Goal: Task Accomplishment & Management: Use online tool/utility

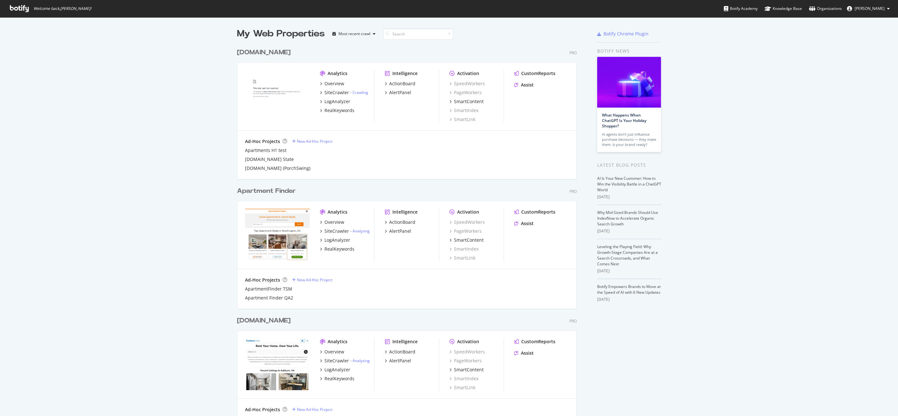
scroll to position [411, 889]
click at [184, 246] on div "My Web Properties Most recent crawl Homes.com Pro Analytics Overview SiteCrawle…" at bounding box center [449, 317] width 898 height 601
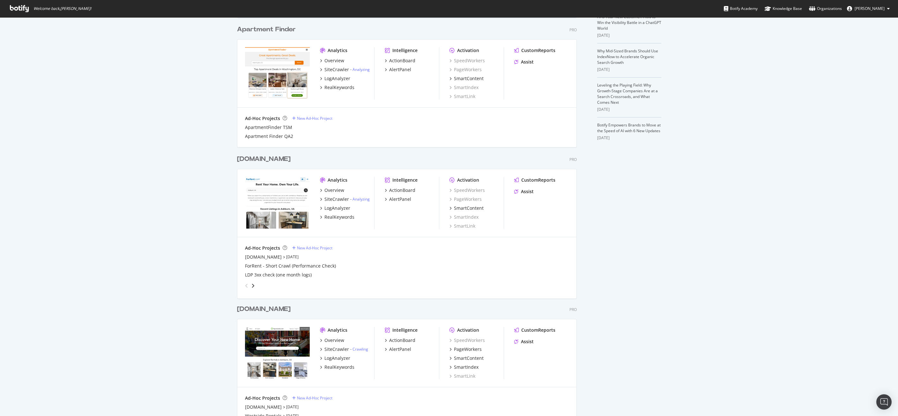
scroll to position [184, 0]
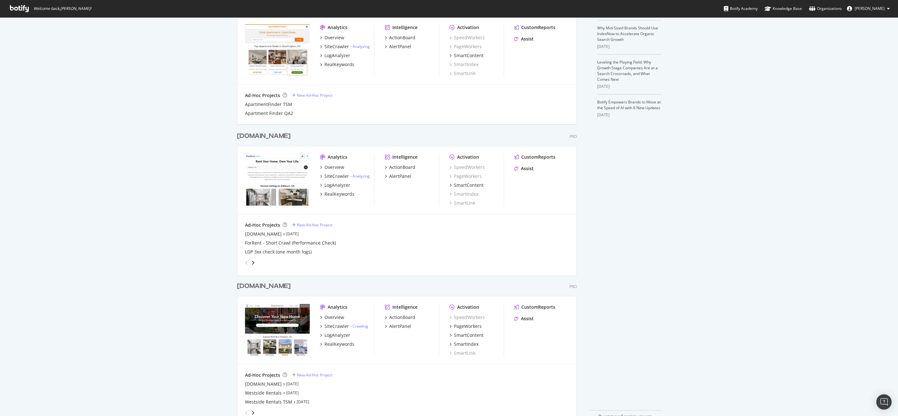
click at [277, 288] on div "[DOMAIN_NAME]" at bounding box center [264, 285] width 54 height 9
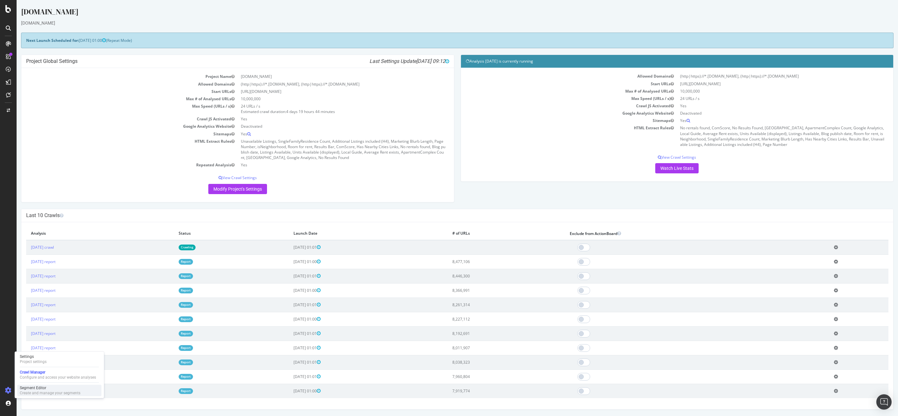
click at [69, 390] on div "Segment Editor" at bounding box center [50, 387] width 61 height 5
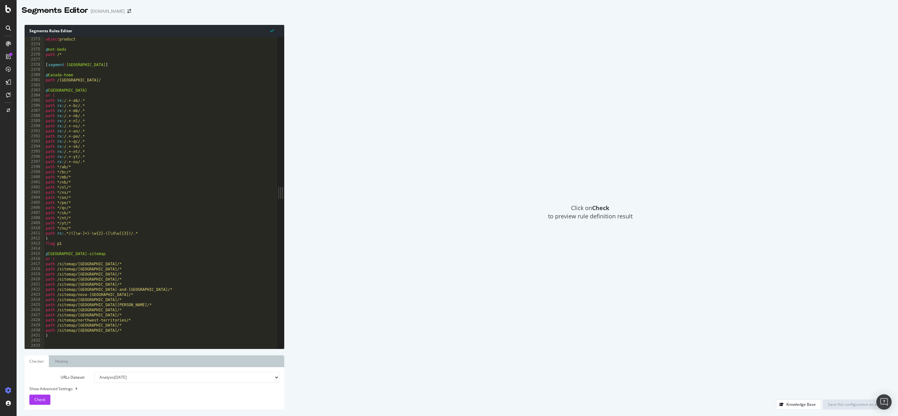
scroll to position [7376, 0]
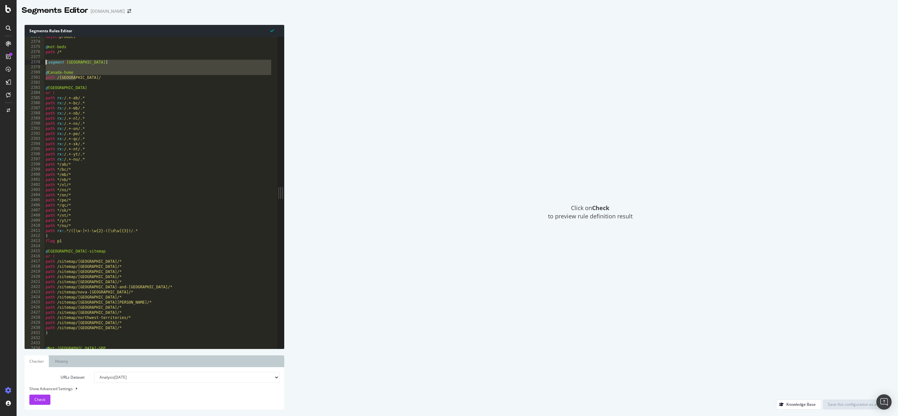
drag, startPoint x: 78, startPoint y: 78, endPoint x: 36, endPoint y: 62, distance: 44.6
click at [36, 62] on div "path /canada/ 2373 2374 2375 2376 2377 2378 2379 2380 2381 2382 2383 2384 2385 …" at bounding box center [151, 193] width 253 height 312
type textarea "[segment:Canada]"
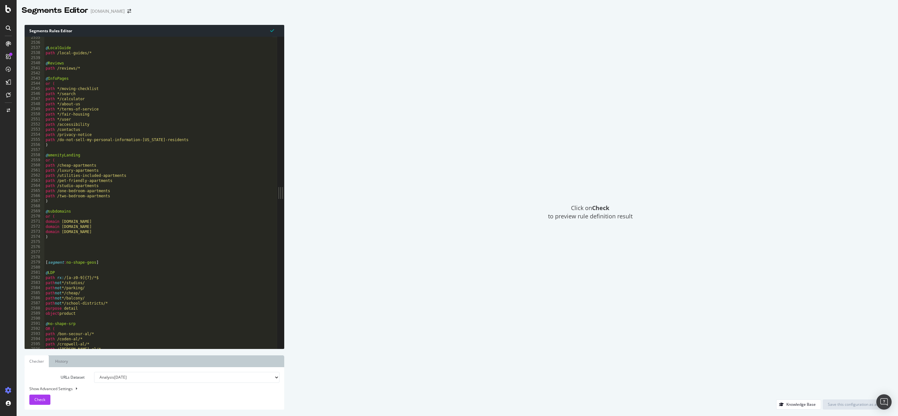
scroll to position [7879, 0]
click at [69, 249] on div "@ LocalGuide path /local-guides/* @ Reviews path /reviews/* @ InfoPages or ( pa…" at bounding box center [158, 196] width 228 height 322
paste textarea "path /canada/"
click at [73, 249] on div "@ LocalGuide path /local-guides/* @ Reviews path /reviews/* @ InfoPages or ( pa…" at bounding box center [158, 196] width 228 height 322
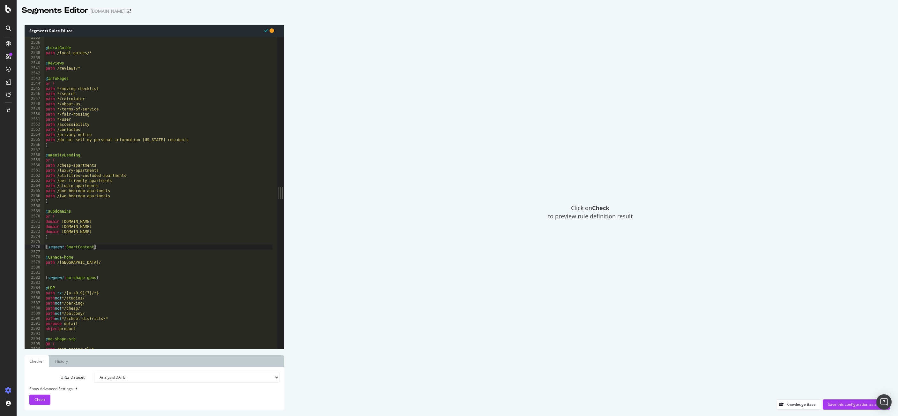
scroll to position [0, 4]
drag, startPoint x: 75, startPoint y: 258, endPoint x: 49, endPoint y: 258, distance: 26.2
click at [49, 258] on div "@ LocalGuide path /local-guides/* @ Reviews path /reviews/* @ InfoPages or ( pa…" at bounding box center [158, 196] width 228 height 322
drag, startPoint x: 75, startPoint y: 264, endPoint x: 38, endPoint y: 263, distance: 37.7
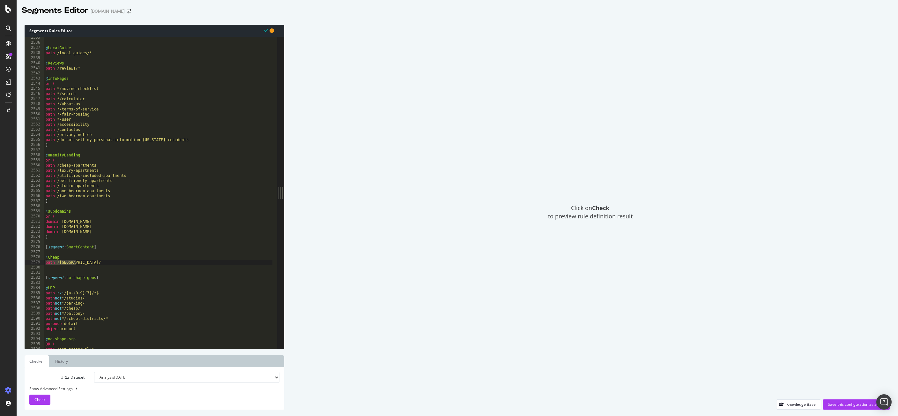
click at [38, 263] on div "@Cheap 2535 2536 2537 2538 2539 2540 2541 2542 2543 2544 2545 2546 2547 2548 25…" at bounding box center [151, 193] width 253 height 312
type textarea "path /canada/"
paste textarea "Cursor at row 2579"
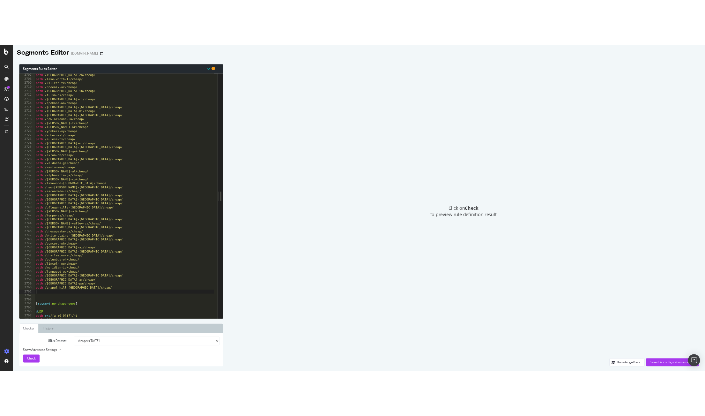
scroll to position [7974, 0]
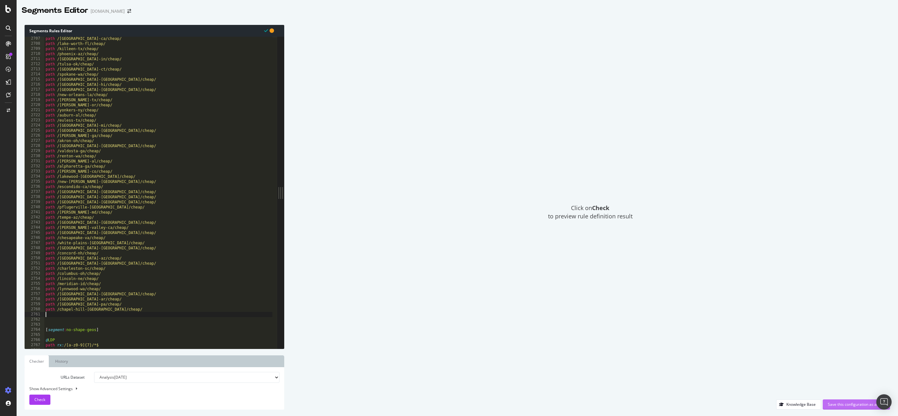
click at [848, 402] on div "Save this configuration as active" at bounding box center [856, 403] width 57 height 5
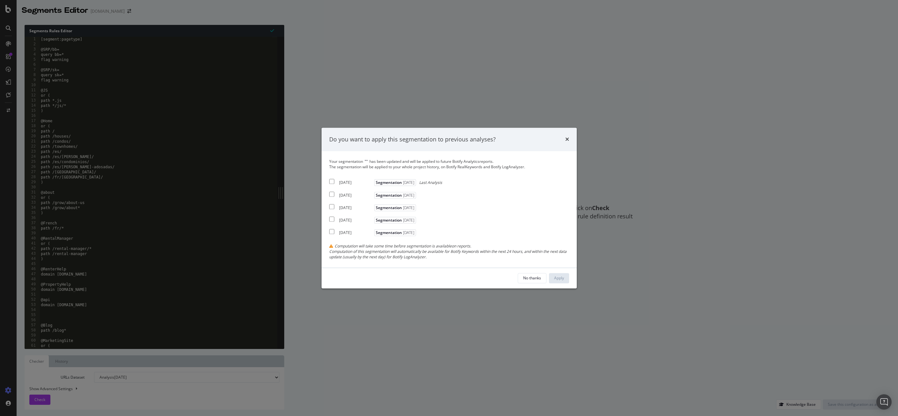
click at [331, 182] on input "modal" at bounding box center [331, 181] width 5 height 5
checkbox input "true"
click at [560, 278] on div "Apply" at bounding box center [559, 277] width 10 height 5
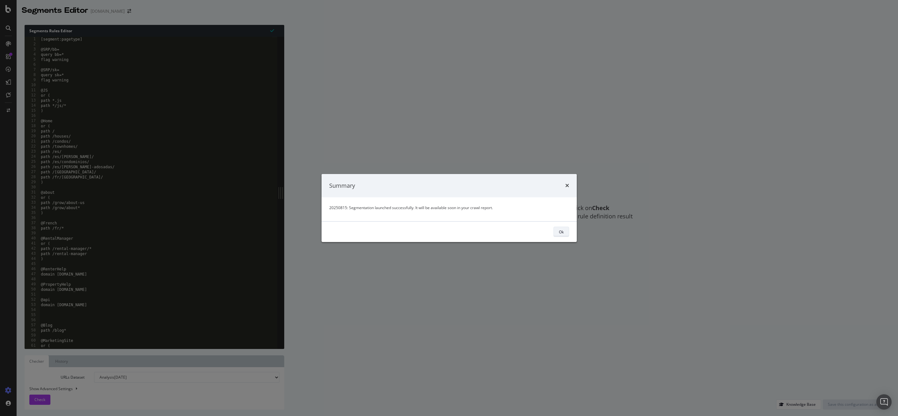
click at [565, 233] on button "Ok" at bounding box center [562, 232] width 16 height 10
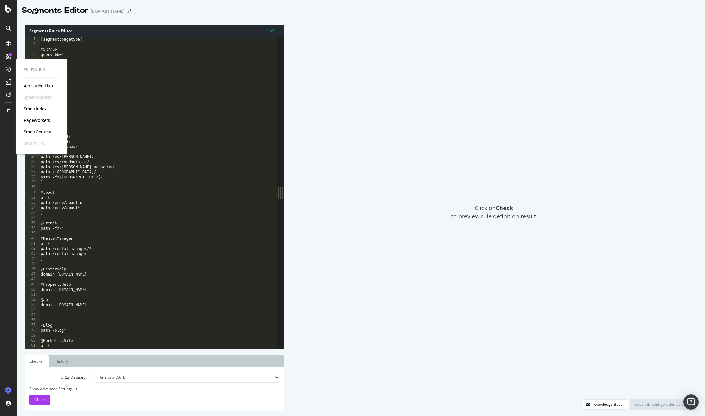
click at [43, 132] on div "SmartContent" at bounding box center [38, 132] width 28 height 6
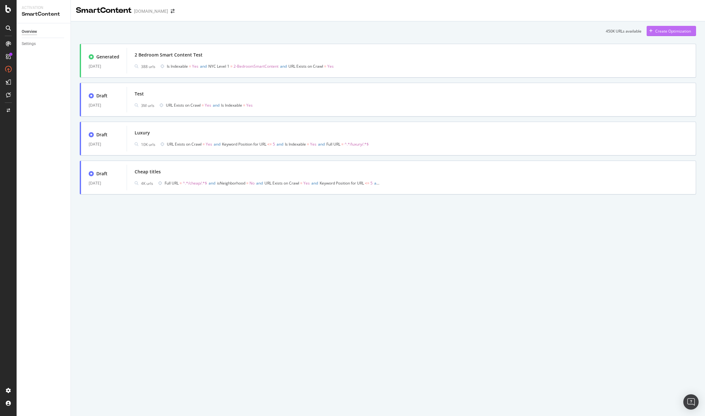
click at [677, 30] on div "Create Optimization" at bounding box center [674, 30] width 36 height 5
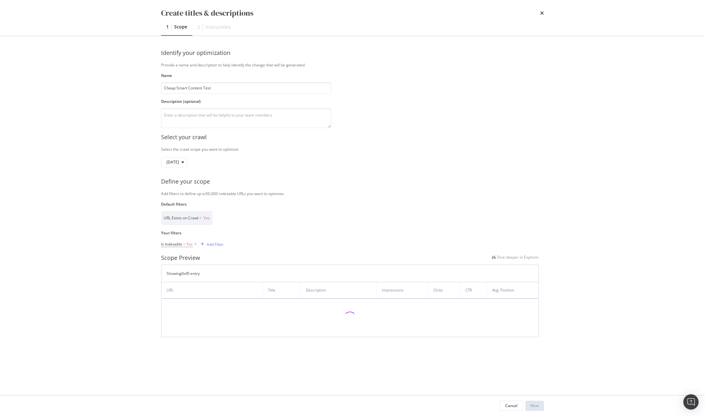
type input "Cheap Smart Content Test"
click at [313, 177] on div "Define your scope" at bounding box center [352, 181] width 383 height 8
click at [207, 244] on div "Add Filter" at bounding box center [215, 244] width 17 height 5
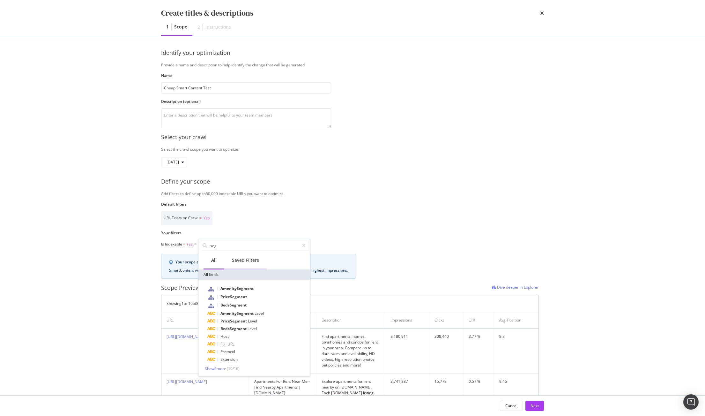
type input "seg"
click at [245, 260] on div "Saved Filters" at bounding box center [245, 260] width 27 height 6
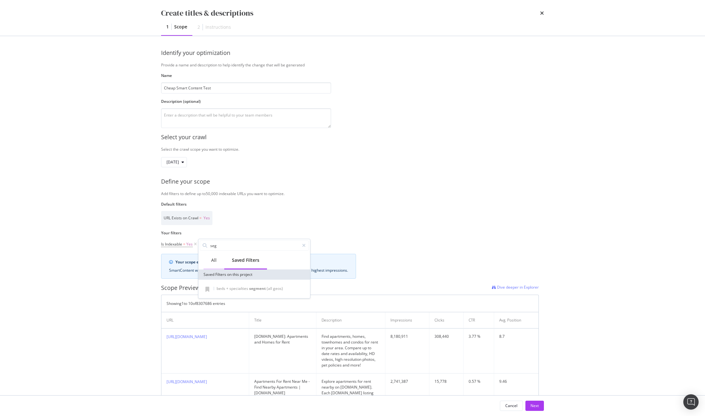
click at [214, 259] on div "All" at bounding box center [213, 260] width 5 height 6
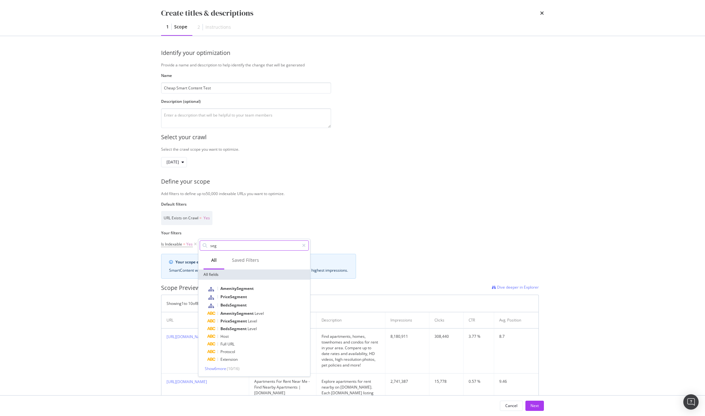
click at [227, 244] on input "seg" at bounding box center [255, 246] width 90 height 10
click at [99, 267] on div "Create titles & descriptions 1 Scope 2 Instructions Identify your optimization …" at bounding box center [352, 208] width 705 height 416
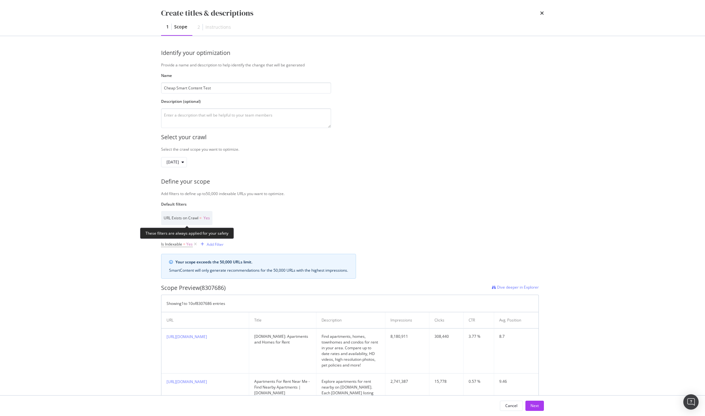
click at [186, 217] on span "URL Exists on Crawl" at bounding box center [181, 217] width 35 height 5
click at [201, 217] on span "=" at bounding box center [200, 217] width 2 height 5
click at [174, 218] on span "URL Exists on Crawl" at bounding box center [181, 217] width 35 height 5
click at [154, 217] on div "Identify your optimization Provide a name and description to help identify the …" at bounding box center [352, 215] width 409 height 359
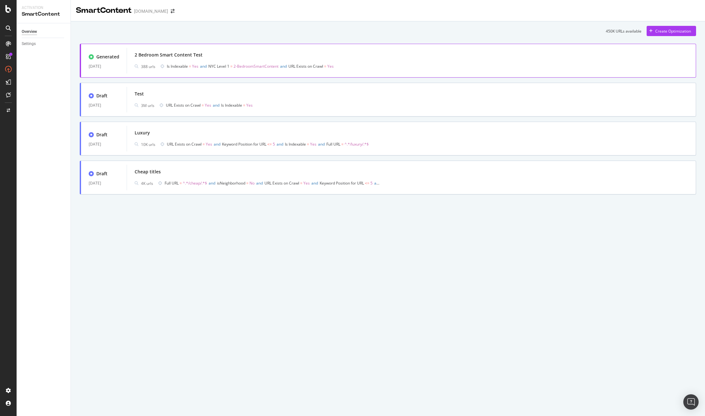
click at [240, 58] on div "2 Bedroom Smart Content Test" at bounding box center [412, 54] width 554 height 9
click at [679, 29] on div "Create Optimization" at bounding box center [674, 30] width 36 height 5
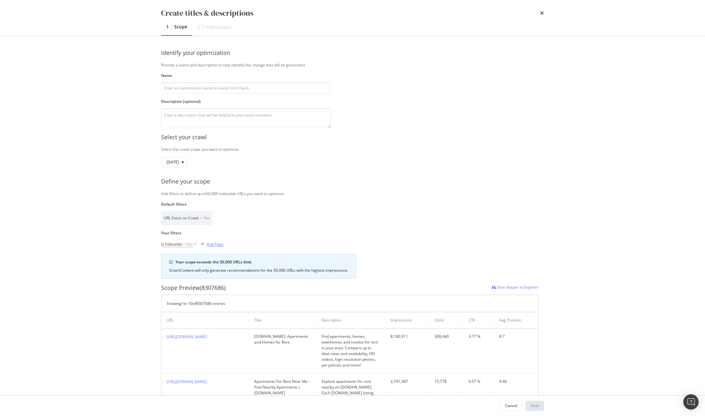
click at [220, 246] on div "Add Filter" at bounding box center [215, 244] width 17 height 5
type input "s"
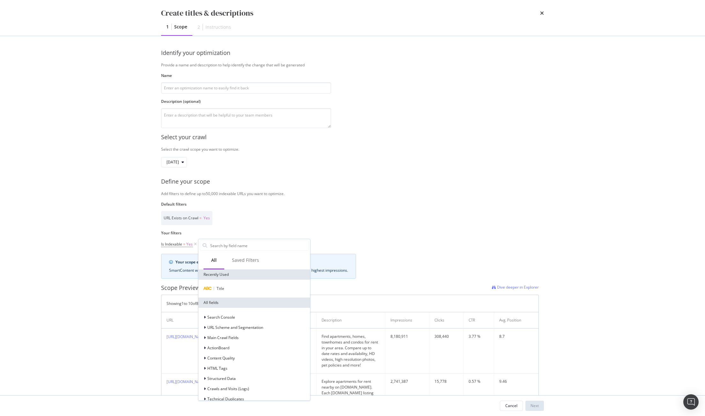
click at [339, 161] on div "2025 Aug. 15th" at bounding box center [350, 162] width 378 height 10
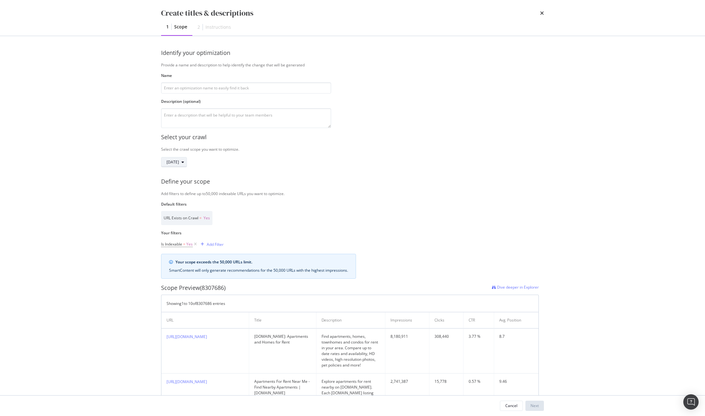
click at [179, 162] on span "2025 Aug. 15th" at bounding box center [173, 161] width 12 height 5
click at [119, 169] on div "Create titles & descriptions 1 Scope 2 Instructions Identify your optimization …" at bounding box center [352, 208] width 705 height 416
click at [542, 13] on icon "times" at bounding box center [542, 13] width 4 height 5
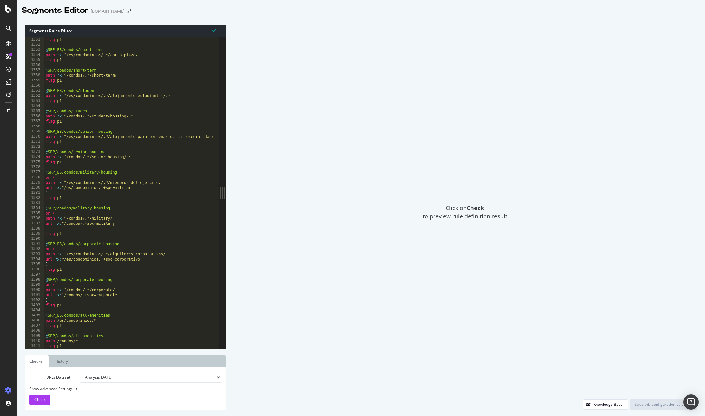
scroll to position [3978, 0]
type textarea "flag p1"
click at [93, 267] on div "path rx : ^/condos/.*/luxury/ flag p1 @ SRP_ES/condos/short-term path rx : ^/es…" at bounding box center [152, 190] width 216 height 317
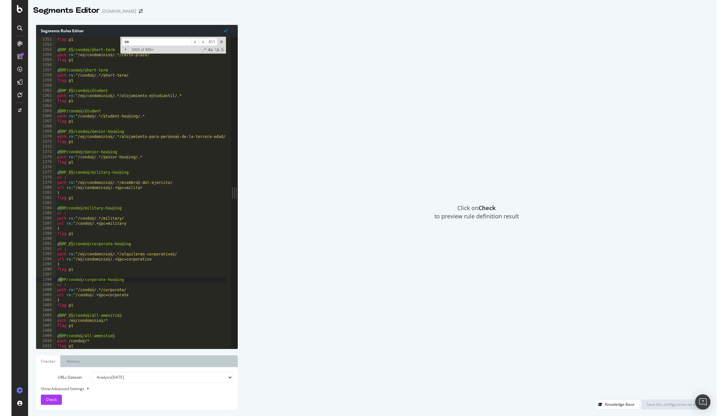
scroll to position [7502, 0]
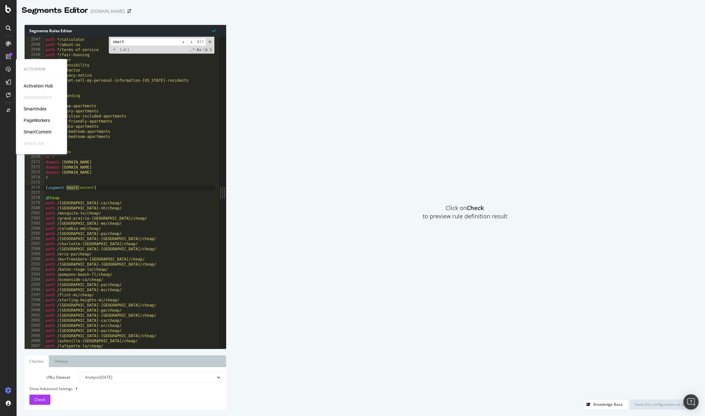
type input "smart"
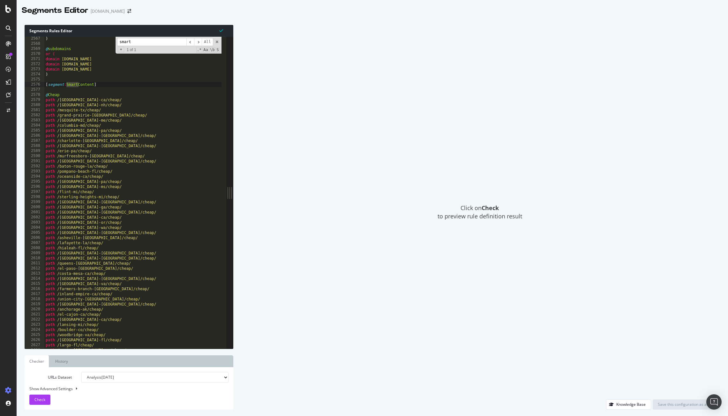
scroll to position [7570, 0]
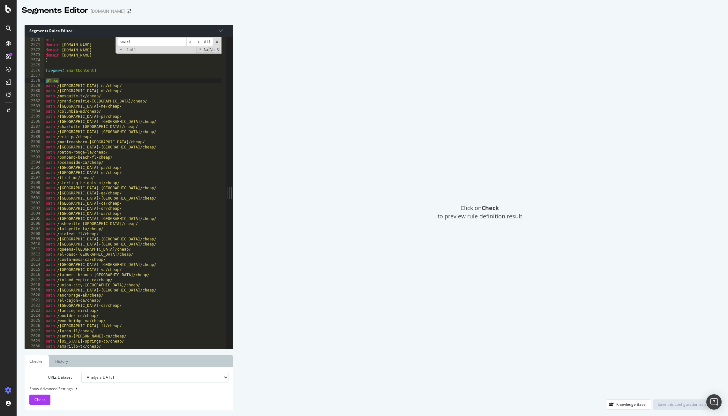
drag, startPoint x: 62, startPoint y: 81, endPoint x: 43, endPoint y: 79, distance: 19.0
click at [43, 79] on div "@Cheap 2569 2570 2571 2572 2573 2574 2575 2576 2577 2578 2579 2580 2581 2582 25…" at bounding box center [126, 193] width 202 height 312
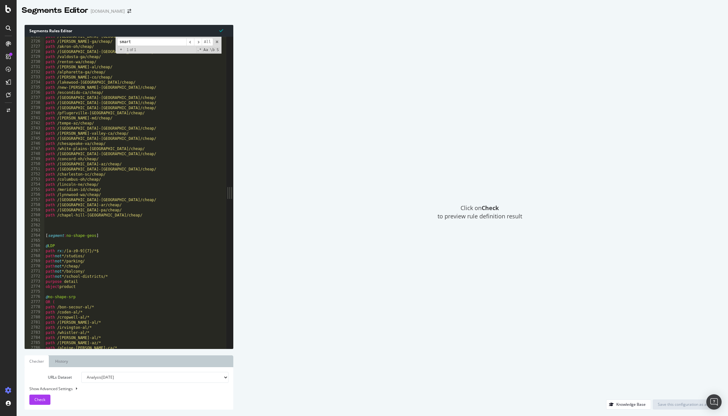
scroll to position [8030, 0]
click at [117, 214] on div "path /macon-bibb-ga/cheap/ path /akron-oh/cheap/ path /las-vegas-nv/cheap/ path…" at bounding box center [152, 194] width 216 height 317
type textarea "path /chapel-hill-nc/cheap/"
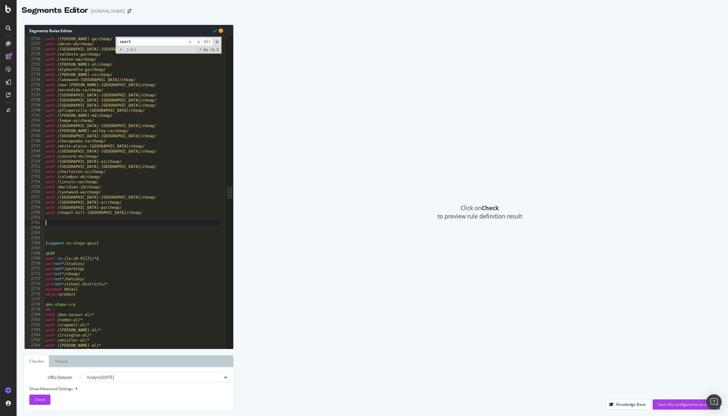
paste textarea "@Cheap"
type textarea "@Cheap"
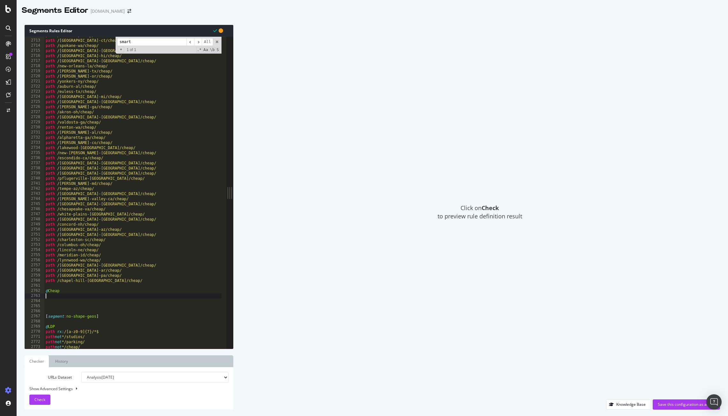
scroll to position [7984, 0]
click at [53, 291] on div "path /tulsa-ok/cheap/ path /hartford-ct/cheap/ path /spokane-wa/cheap/ path /an…" at bounding box center [152, 191] width 216 height 317
type textarea "@1-bedroom"
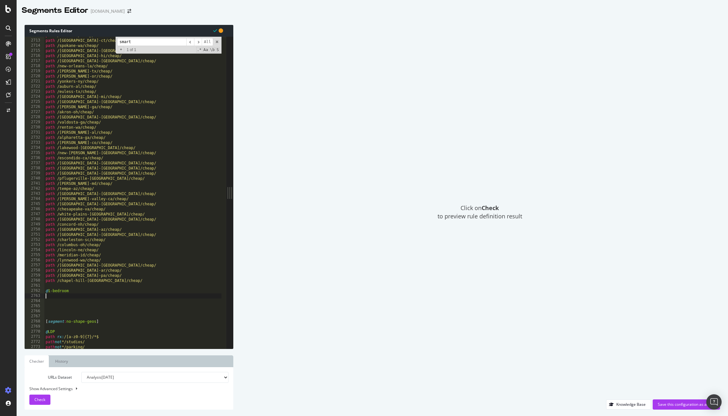
paste textarea "Cursor at row 3015"
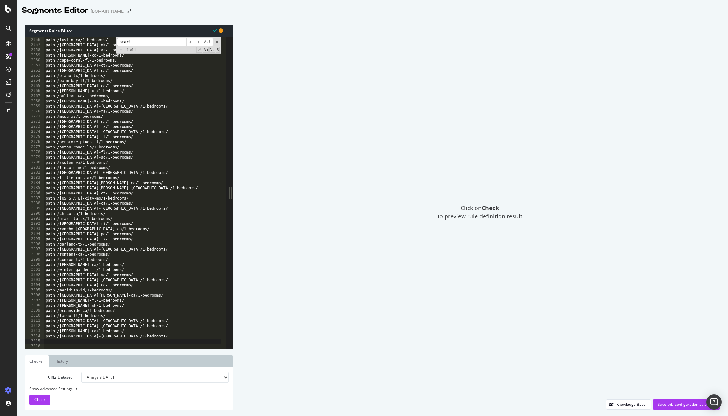
scroll to position [8122, 0]
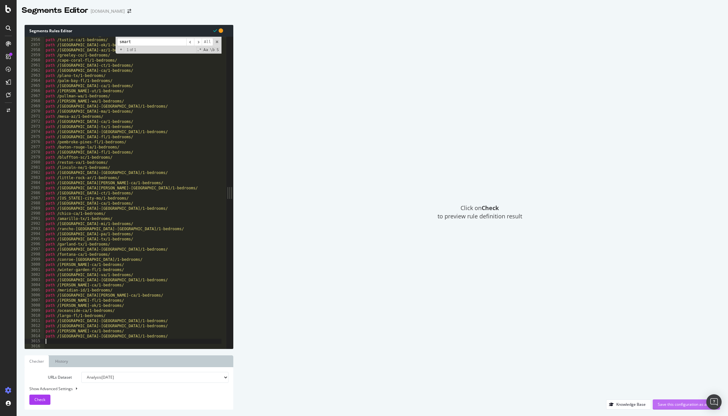
click at [664, 404] on div "Save this configuration as active" at bounding box center [686, 403] width 57 height 5
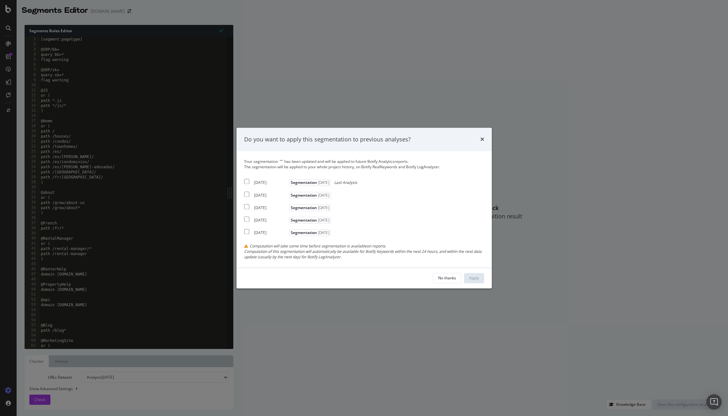
click at [262, 180] on div "2025 Aug. 15th" at bounding box center [271, 182] width 34 height 5
checkbox input "true"
click at [476, 280] on div "Apply" at bounding box center [474, 277] width 10 height 5
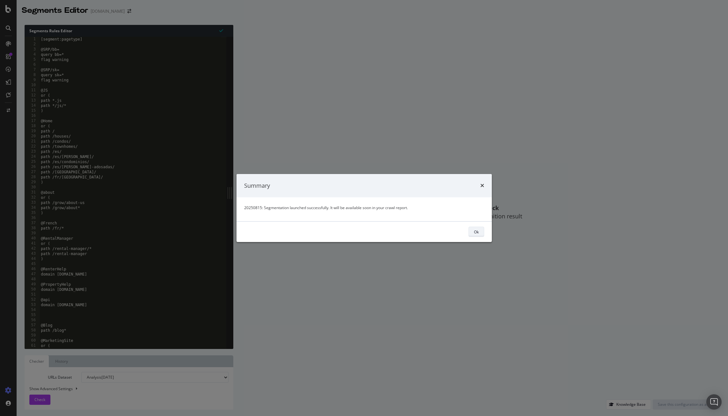
click at [474, 231] on div "Ok" at bounding box center [476, 231] width 5 height 5
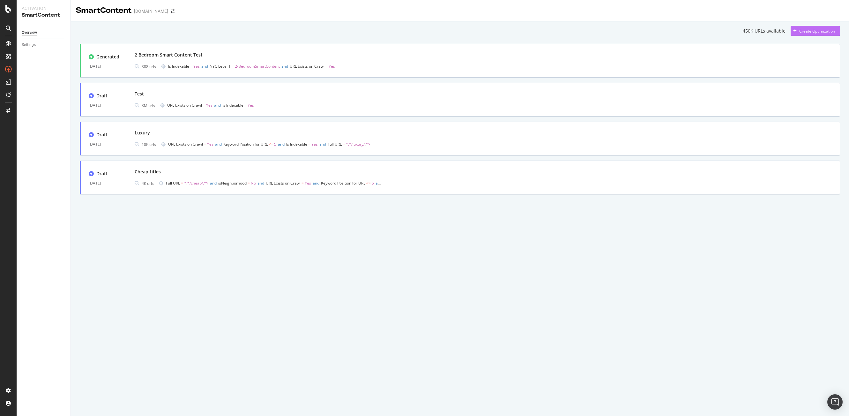
click at [705, 28] on div "Create Optimization" at bounding box center [817, 30] width 36 height 5
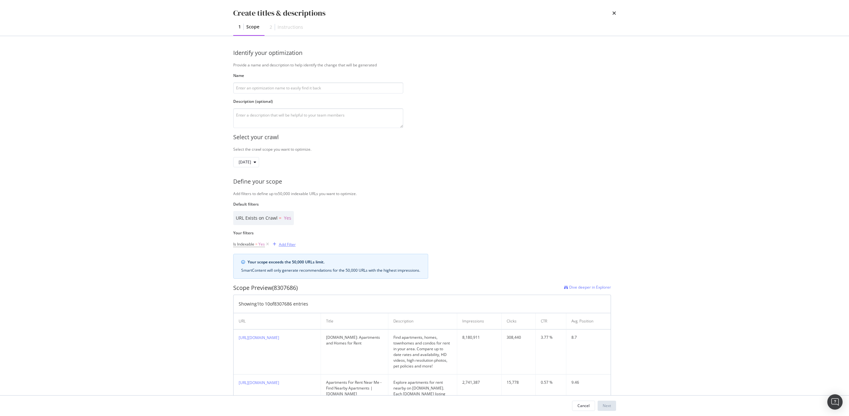
click at [289, 245] on div "Add Filter" at bounding box center [287, 244] width 17 height 5
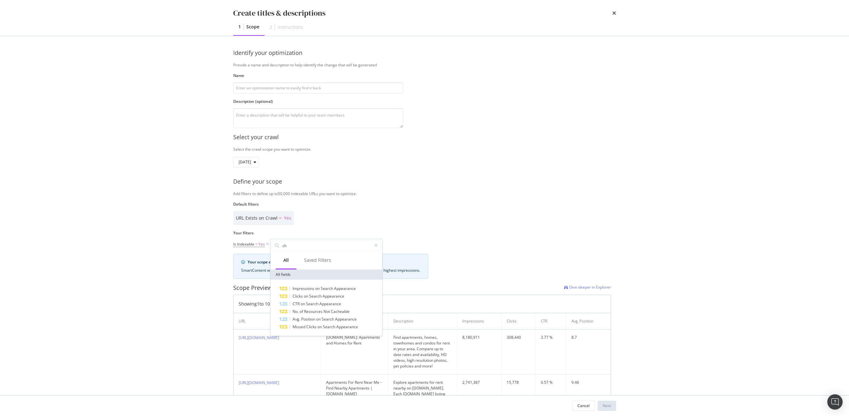
type input "c"
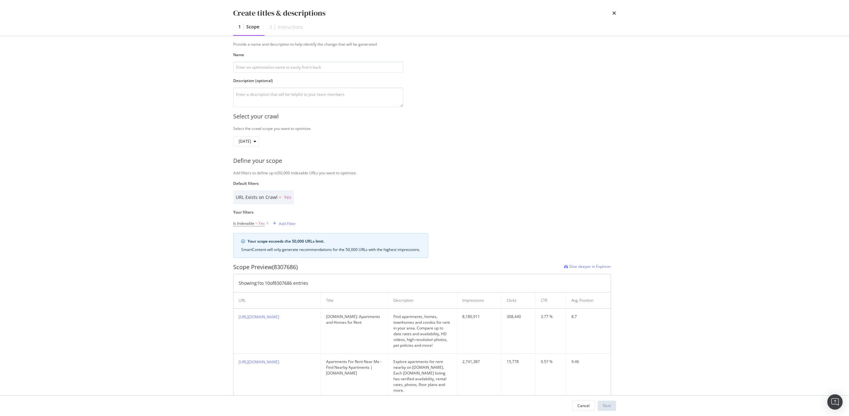
scroll to position [108, 0]
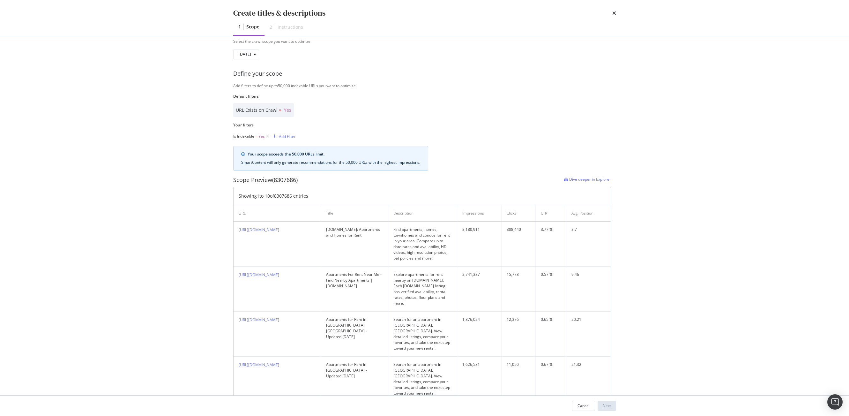
click at [587, 178] on span "Dive deeper in Explorer" at bounding box center [590, 178] width 42 height 5
click at [475, 141] on div "Select your crawl Select the crawl scope you want to optimize. 2025 Aug. 15th D…" at bounding box center [424, 346] width 383 height 652
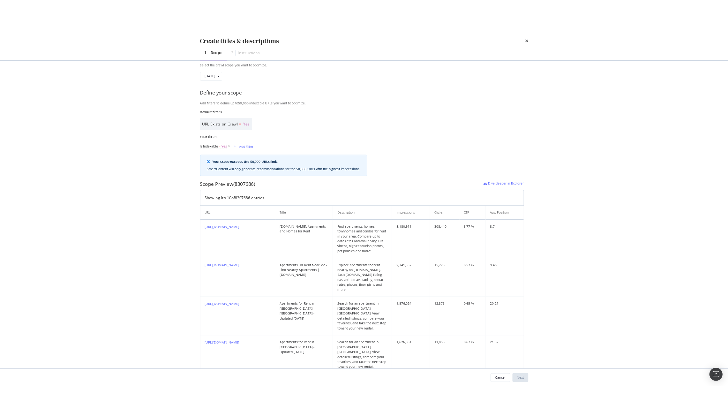
scroll to position [0, 0]
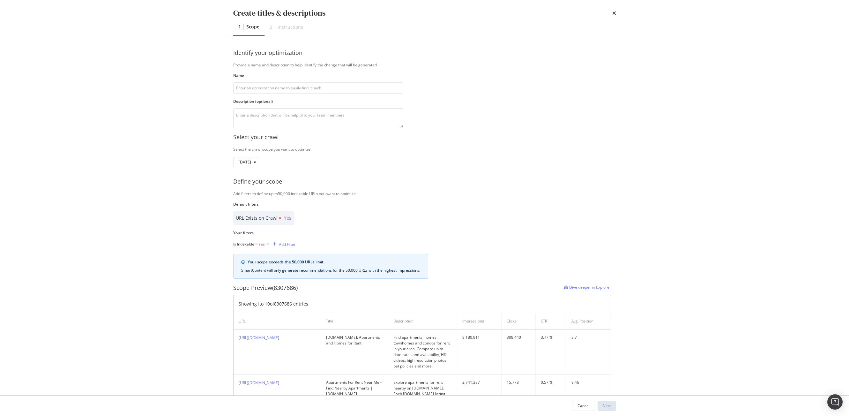
click at [616, 10] on div "Create titles & descriptions 1 Scope 2 Instructions" at bounding box center [425, 18] width 409 height 36
click at [613, 14] on icon "times" at bounding box center [614, 13] width 4 height 5
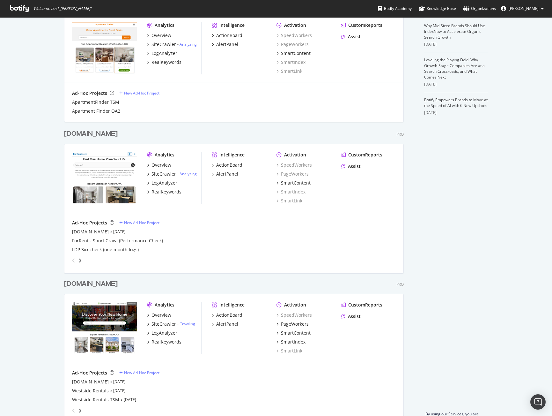
scroll to position [203, 0]
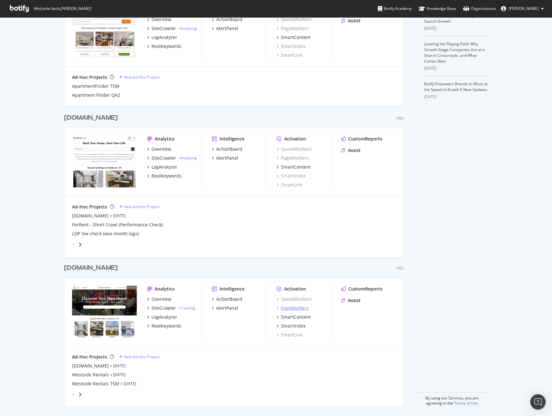
click at [291, 309] on div "PageWorkers" at bounding box center [295, 308] width 28 height 6
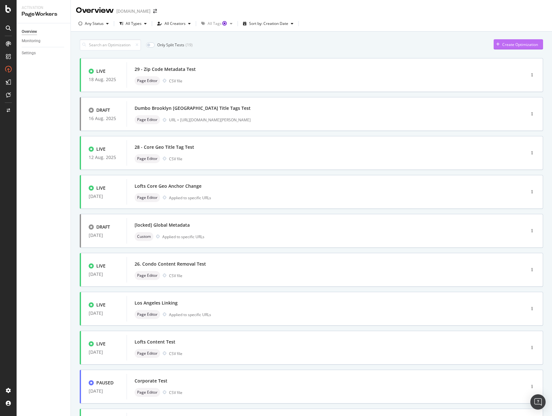
click at [511, 46] on div "Create Optimization" at bounding box center [521, 44] width 36 height 5
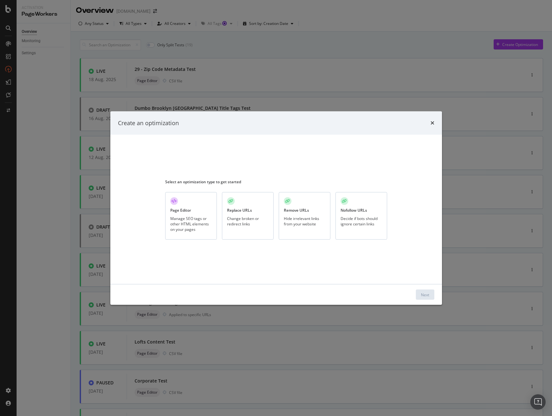
click at [188, 230] on div "Manage SEO tags or other HTML elements on your pages" at bounding box center [190, 223] width 41 height 16
click at [427, 294] on div "Next" at bounding box center [425, 294] width 8 height 5
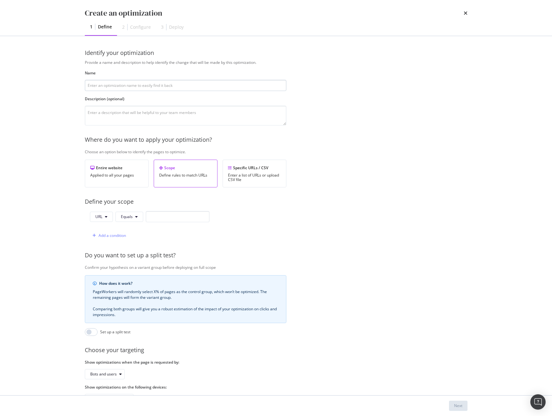
click at [157, 86] on input "modal" at bounding box center [186, 85] width 202 height 11
type input "30. Cheap Metadata Test"
click at [250, 182] on div "Enter a list of URLs or upload CSV file" at bounding box center [254, 177] width 53 height 9
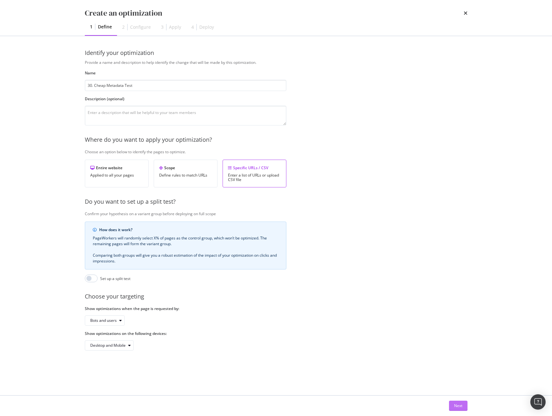
click at [458, 405] on div "Next" at bounding box center [458, 405] width 8 height 5
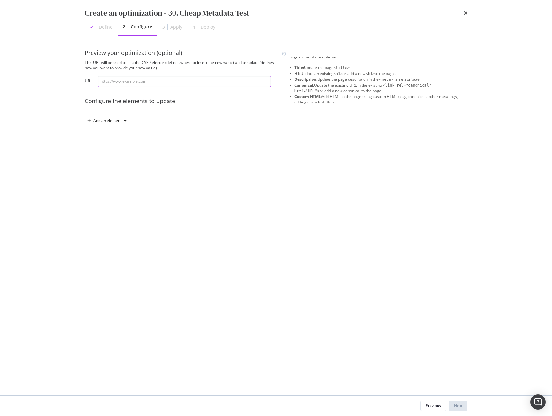
click at [145, 78] on input "modal" at bounding box center [185, 81] width 174 height 11
paste input "https://www.apartments.com/jacksonville-fl/cheap/"
type input "https://www.apartments.com/jacksonville-fl/cheap/"
click at [113, 124] on div "Add an element" at bounding box center [107, 121] width 44 height 10
click at [351, 318] on div "Preview your optimization (optional) This URL will be used to test the CSS Sele…" at bounding box center [276, 216] width 383 height 334
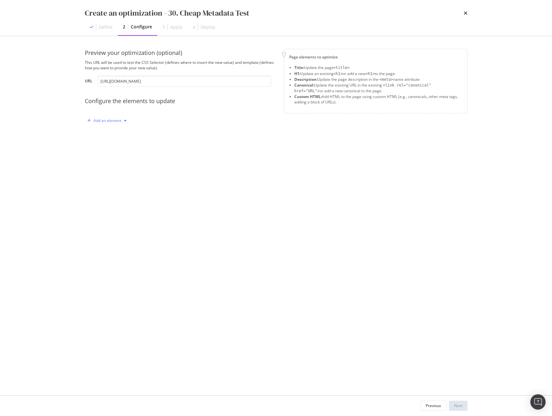
click at [116, 116] on div "Add an element" at bounding box center [107, 121] width 44 height 10
click at [110, 130] on div "Title" at bounding box center [110, 133] width 43 height 8
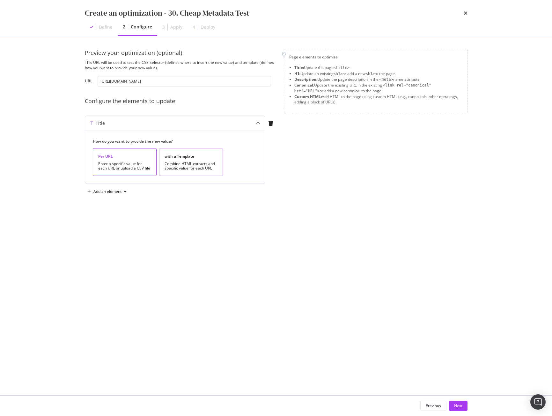
click at [178, 160] on div "with a Template Combine HTML extracts and specific value for each URL" at bounding box center [191, 162] width 64 height 28
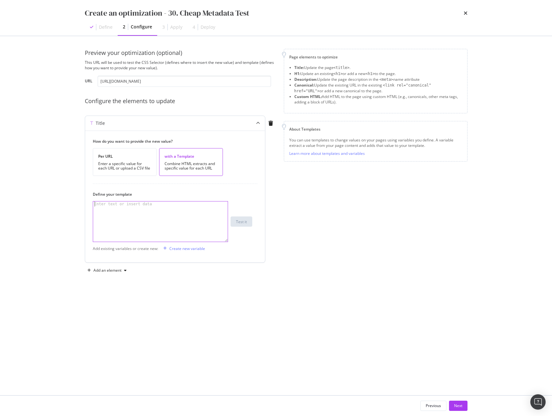
click at [147, 220] on div "modal" at bounding box center [160, 226] width 135 height 50
click at [137, 215] on div "modal" at bounding box center [160, 226] width 135 height 50
paste textarea "{{ trimmedTitle }}Updated [DATE]"
type textarea "{{ trimmedTitle }}Updated [DATE]"
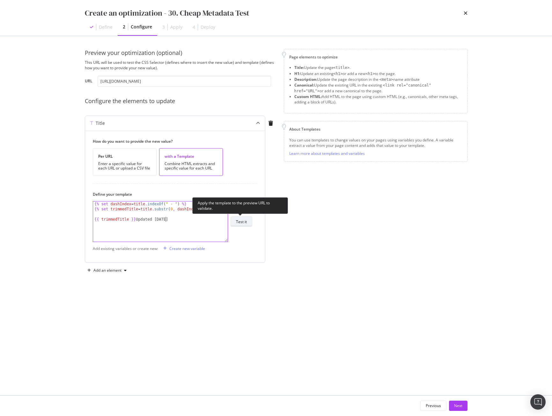
click at [248, 224] on button "Test it" at bounding box center [242, 221] width 22 height 10
click at [240, 222] on div "Test it" at bounding box center [241, 221] width 11 height 5
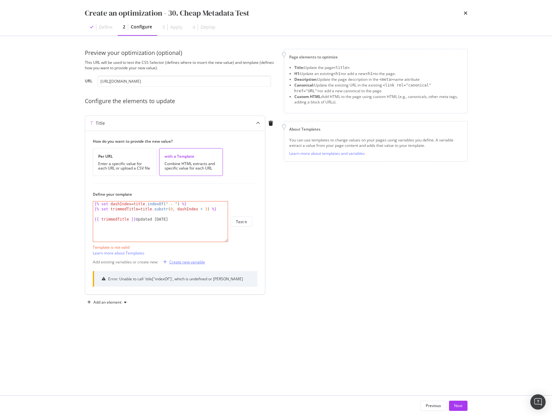
click at [184, 262] on div "Create new variable" at bounding box center [187, 261] width 36 height 5
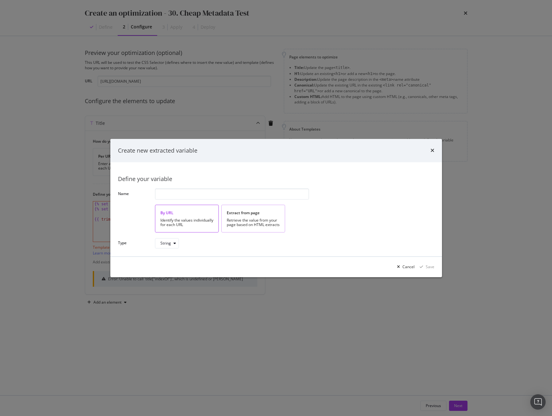
click at [252, 221] on div "Retrieve the value from your page based on HTML extracts" at bounding box center [253, 222] width 53 height 9
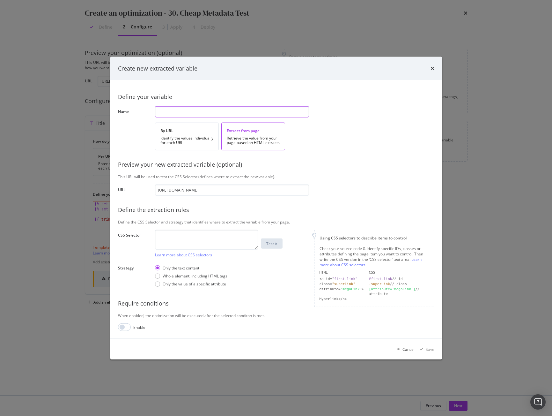
click at [185, 109] on input "modal" at bounding box center [232, 111] width 154 height 11
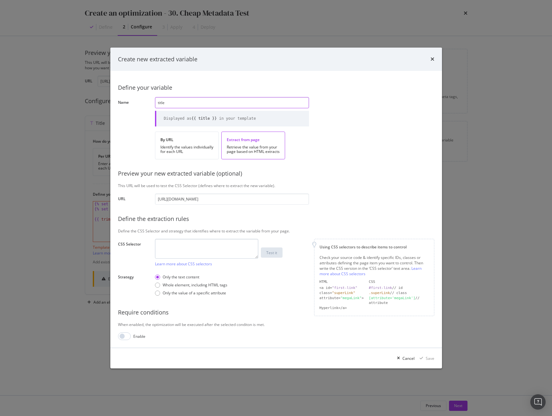
type input "title"
click at [181, 246] on textarea "modal" at bounding box center [206, 249] width 103 height 20
paste textarea "head > title"
type textarea "head > title"
click at [125, 337] on input "modal" at bounding box center [124, 336] width 13 height 8
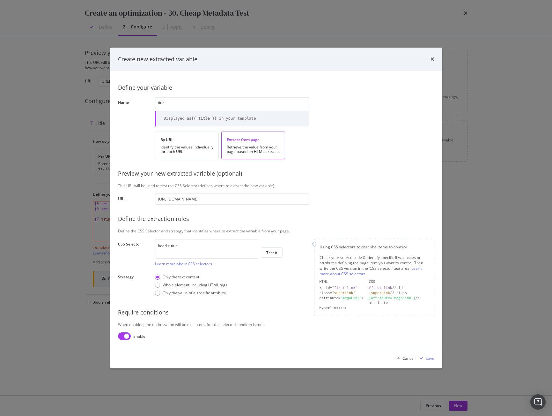
checkbox input "true"
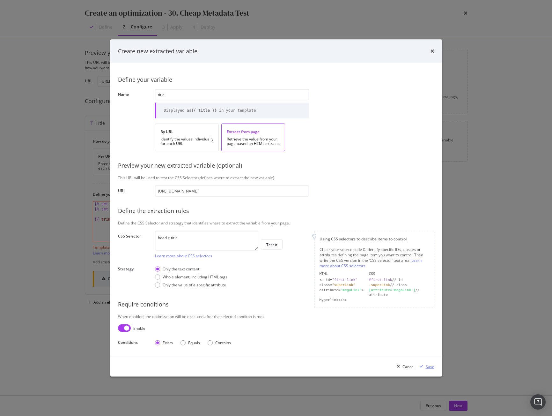
click at [428, 366] on div "Save" at bounding box center [430, 366] width 9 height 5
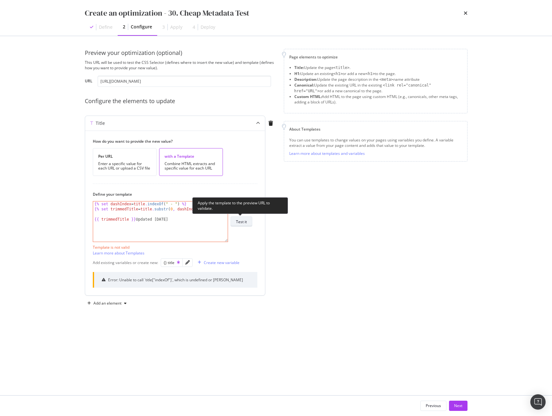
click at [239, 221] on div "Test it" at bounding box center [241, 221] width 11 height 5
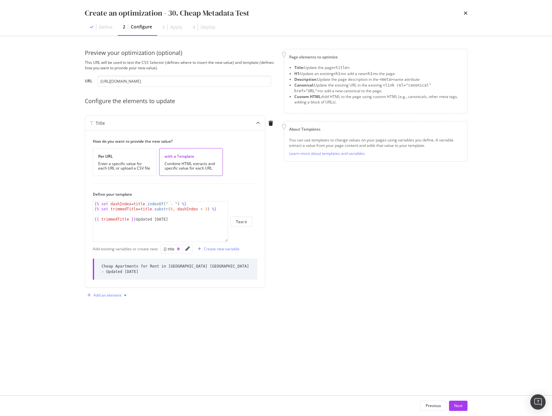
click at [113, 293] on div "Add an element" at bounding box center [108, 295] width 28 height 4
click at [115, 304] on div "H1" at bounding box center [110, 302] width 43 height 8
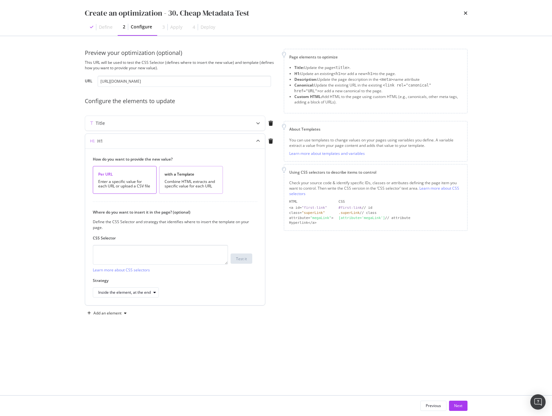
click at [185, 190] on div "with a Template Combine HTML extracts and specific value for each URL" at bounding box center [191, 180] width 64 height 28
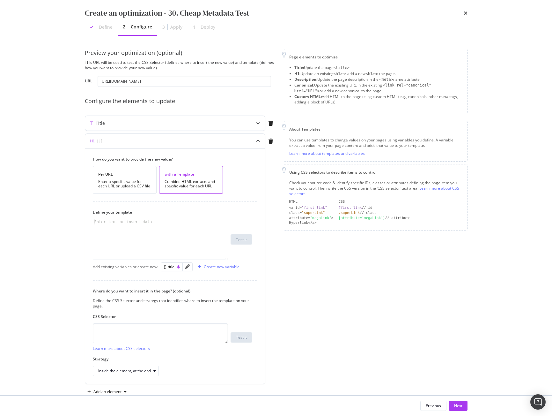
click at [147, 123] on div "Title" at bounding box center [162, 123] width 155 height 6
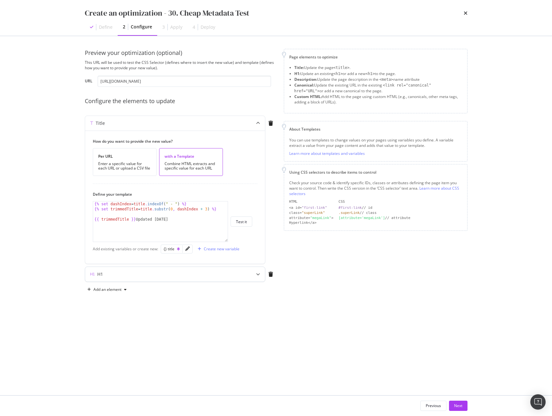
click at [148, 275] on div "H1" at bounding box center [162, 274] width 155 height 6
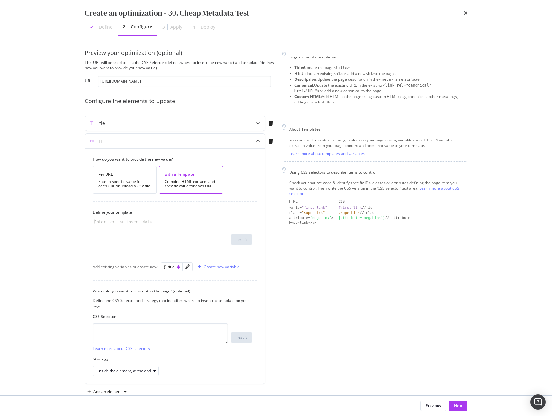
click at [135, 116] on div "Title" at bounding box center [175, 123] width 180 height 15
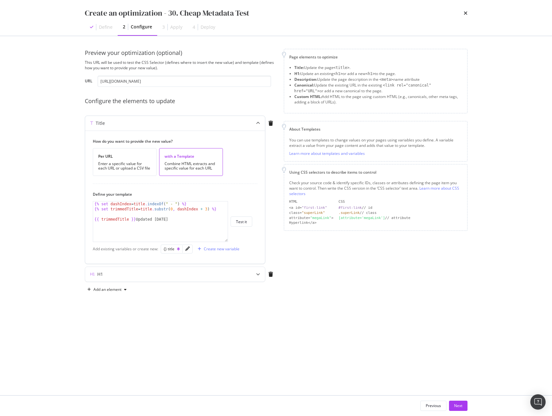
click at [163, 221] on div "{% set dashIndex = title . indexOf ( " - " ) %} {% set trimmedTitle = title . s…" at bounding box center [160, 226] width 135 height 50
type textarea "{{ trimmedTitle }}Updated [DATE]"
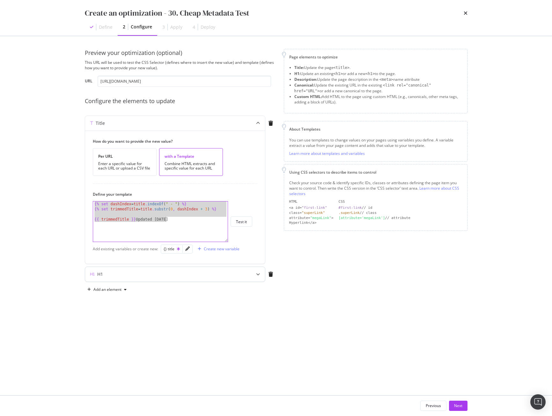
click at [141, 272] on div "H1" at bounding box center [162, 274] width 155 height 6
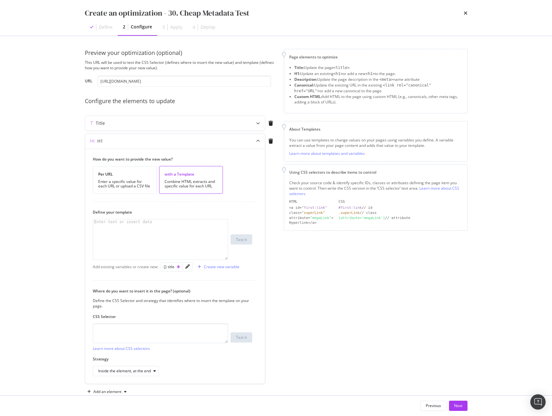
click at [136, 236] on div "modal" at bounding box center [160, 244] width 135 height 50
paste textarea "{{ trimmedTitle }}Updated [DATE]"
type textarea "{{ trimmedTitle }}Updated [DATE]"
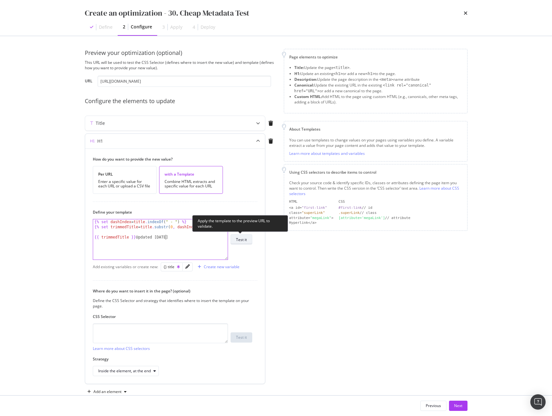
click at [244, 241] on div "Test it" at bounding box center [241, 239] width 11 height 5
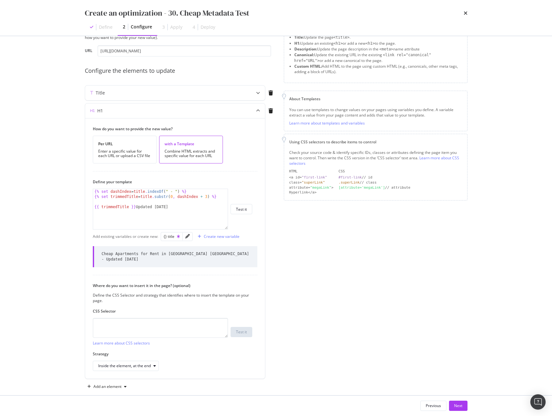
scroll to position [34, 0]
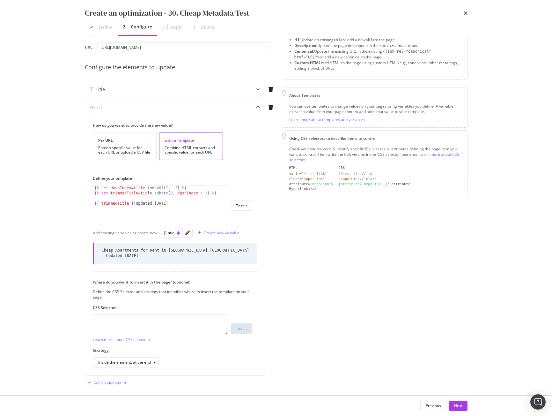
click at [110, 381] on div "Add an element" at bounding box center [108, 383] width 28 height 4
click at [115, 346] on div "Description" at bounding box center [112, 344] width 20 height 5
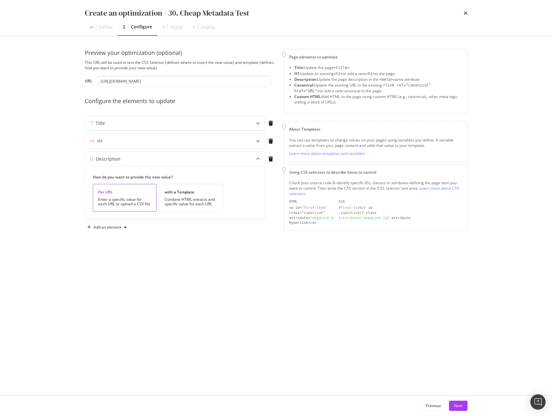
scroll to position [0, 0]
click at [181, 202] on div "Combine HTML extracts and specific value for each URL" at bounding box center [191, 201] width 53 height 9
click at [132, 244] on div "modal" at bounding box center [160, 262] width 135 height 50
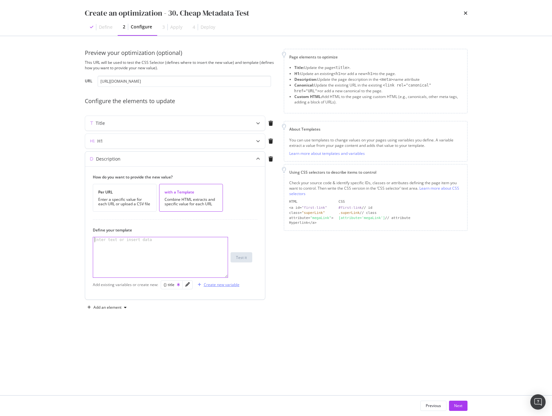
click at [206, 287] on div "Create new variable" at bounding box center [222, 284] width 36 height 5
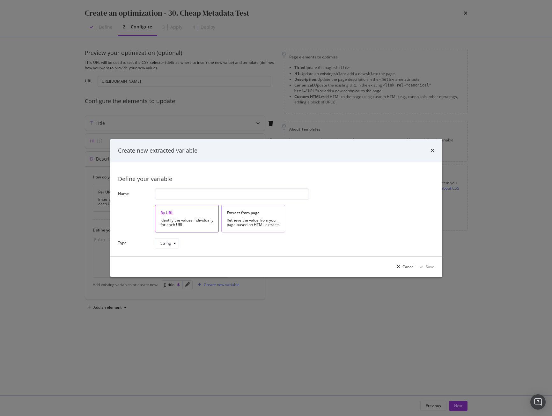
click at [256, 217] on div "Extract from page Retrieve the value from your page based on HTML extracts" at bounding box center [253, 219] width 64 height 28
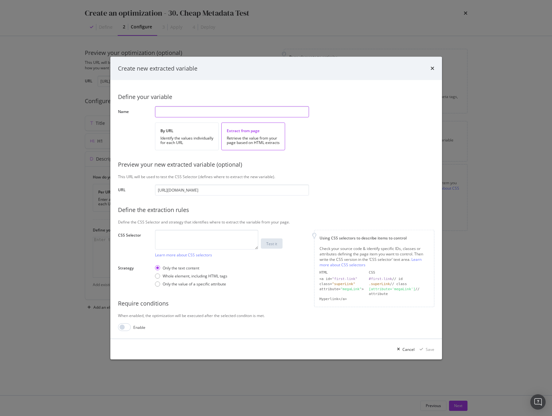
click at [199, 110] on input "modal" at bounding box center [232, 111] width 154 height 11
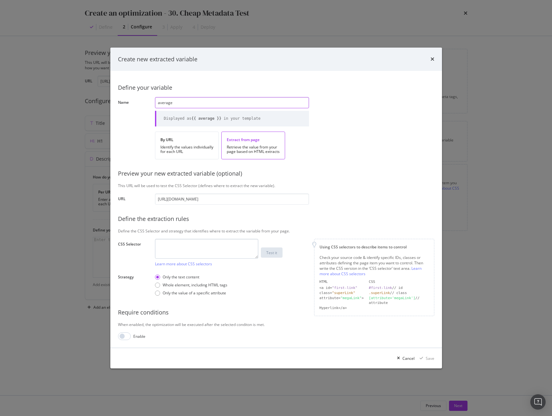
type input "average"
click at [210, 247] on textarea "modal" at bounding box center [206, 249] width 103 height 20
paste textarea "#faqs > div:nth-child(3) > div > p"
type textarea "#faqs > div:nth-child(3) > div > p"
click at [273, 252] on div "Test it" at bounding box center [271, 252] width 11 height 5
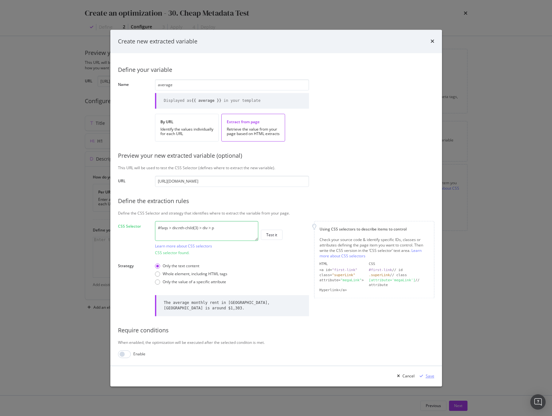
click at [431, 377] on div "Save" at bounding box center [430, 375] width 9 height 5
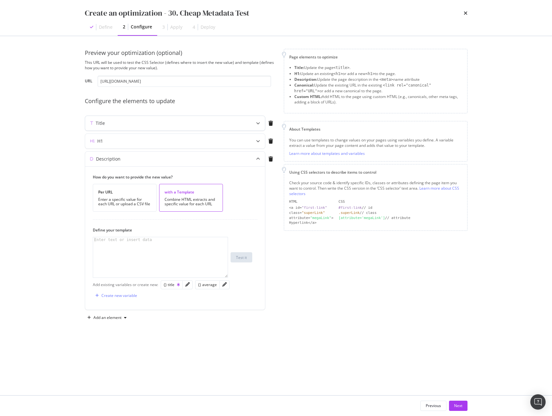
click at [133, 118] on div "Title" at bounding box center [175, 123] width 180 height 15
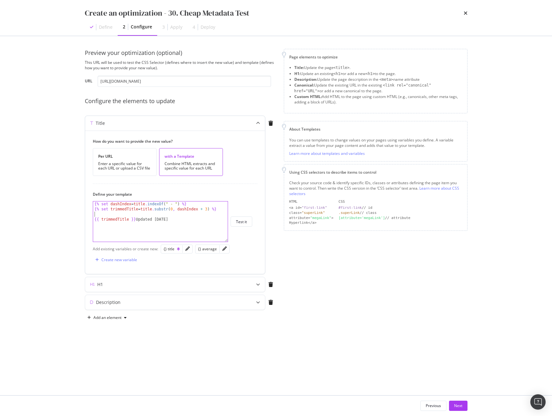
click at [160, 213] on div "{% set dashIndex = title . indexOf ( " - " ) %} {% set trimmedTitle = title . s…" at bounding box center [160, 226] width 135 height 50
type textarea "{{ trimmedTitle }}Updated [DATE]"
click at [164, 302] on div "Description" at bounding box center [162, 302] width 155 height 6
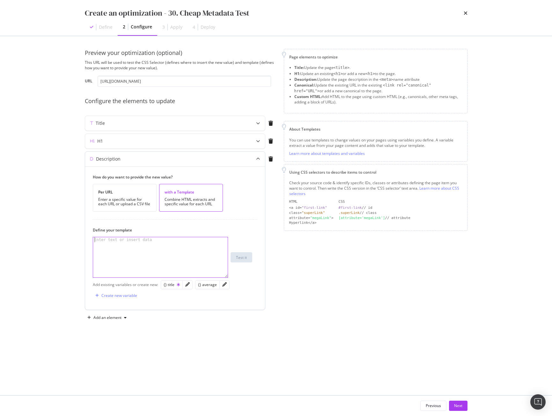
click at [137, 249] on div "modal" at bounding box center [160, 262] width 135 height 50
paste textarea "{{ trimmedTitle }}Updated [DATE]"
click at [145, 239] on div "{% set dashIndex = title . indexOf ( " - " ) %} {% set trimmedTitle = title . s…" at bounding box center [160, 262] width 135 height 50
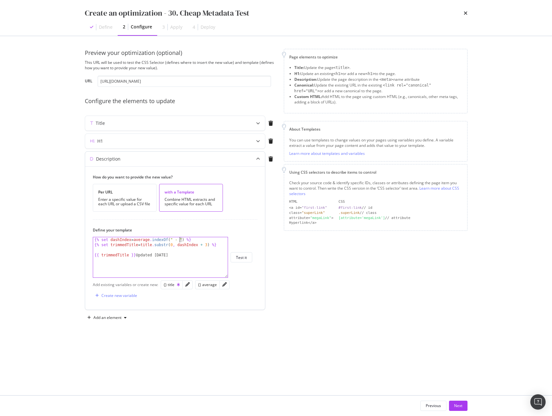
click at [179, 240] on div "{% set dashIndex = average . indexOf ( " - " ) %} {% set trimmedTitle = title .…" at bounding box center [160, 262] width 135 height 50
drag, startPoint x: 167, startPoint y: 255, endPoint x: 92, endPoint y: 256, distance: 75.0
click at [93, 256] on div "{% set dashIndex = average.indexOf(" around ") %} {% set dashIndex = average . …" at bounding box center [160, 257] width 135 height 41
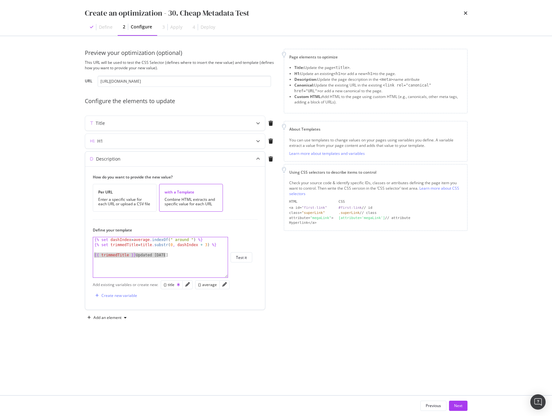
click at [128, 245] on div "{% set dashIndex = average . indexOf ( " around " ) %} {% set trimmedTitle = ti…" at bounding box center [160, 262] width 135 height 50
click at [125, 244] on div "{% set dashIndex = average . indexOf ( " around " ) %} {% set trimmedTitle = ti…" at bounding box center [160, 262] width 135 height 50
drag, startPoint x: 144, startPoint y: 255, endPoint x: 86, endPoint y: 254, distance: 58.1
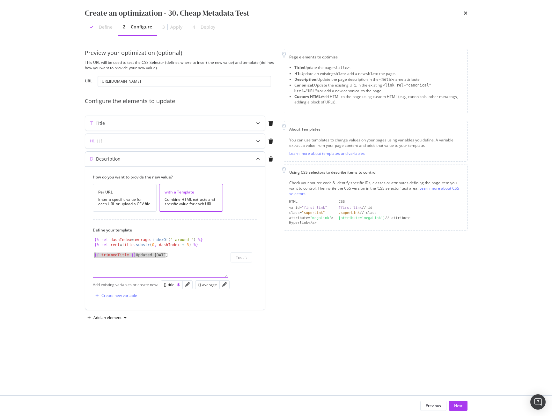
click at [86, 254] on div "How do you want to provide the new value? Per URL Enter a specific value for ea…" at bounding box center [175, 237] width 180 height 143
click at [118, 254] on div "{% set dashIndex = average . indexOf ( " around " ) %} {% set rent = title . su…" at bounding box center [160, 262] width 135 height 50
drag, startPoint x: 154, startPoint y: 255, endPoint x: 118, endPoint y: 255, distance: 36.7
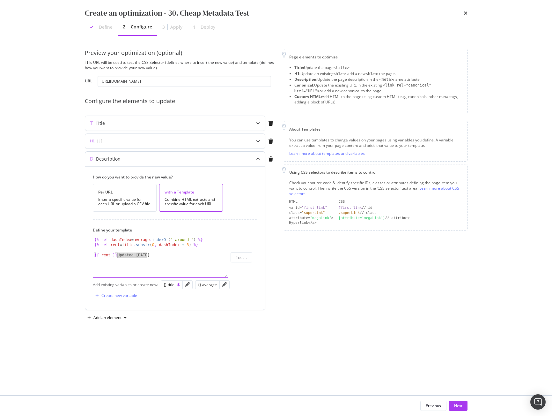
click at [118, 255] on div "{% set dashIndex = average . indexOf ( " around " ) %} {% set rent = title . su…" at bounding box center [160, 262] width 135 height 50
click at [242, 260] on div "Test it" at bounding box center [241, 257] width 11 height 5
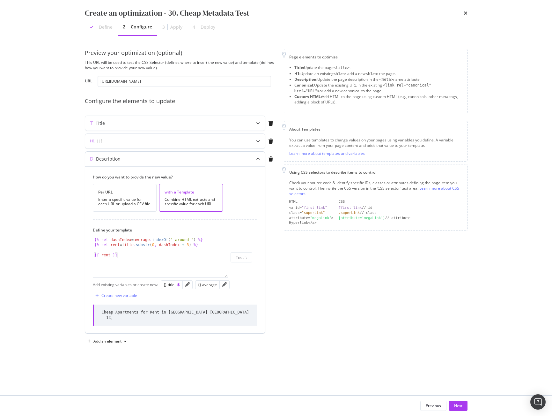
click at [164, 262] on div "{% set dashIndex = average . indexOf ( " around " ) %} {% set rent = title . su…" at bounding box center [160, 262] width 135 height 50
click at [130, 245] on div "{% set dashIndex = average . indexOf ( " around " ) %} {% set rent = title . su…" at bounding box center [160, 262] width 135 height 50
click at [241, 259] on div "Test it" at bounding box center [241, 257] width 11 height 5
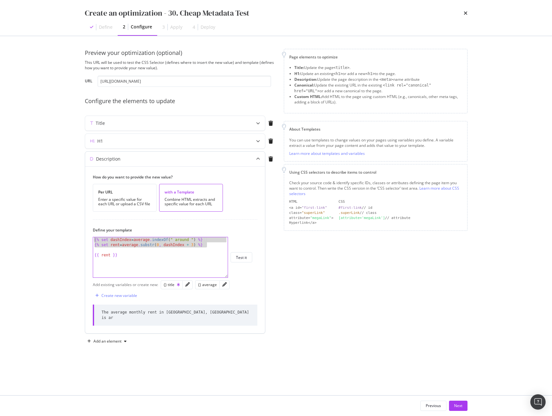
drag, startPoint x: 192, startPoint y: 243, endPoint x: 86, endPoint y: 232, distance: 106.2
click at [86, 232] on div "How do you want to provide the new value? Per URL Enter a specific value for ea…" at bounding box center [175, 249] width 180 height 167
paste textarea "{ rent }"
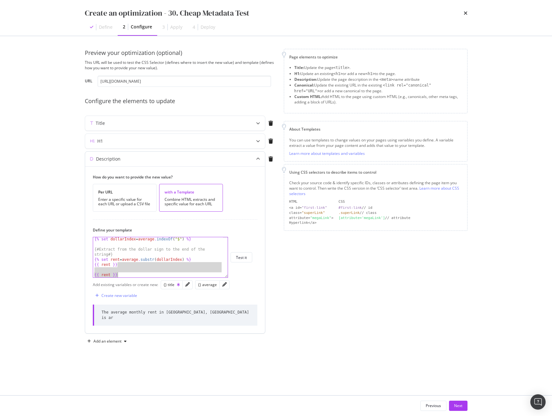
drag, startPoint x: 134, startPoint y: 266, endPoint x: 150, endPoint y: 286, distance: 25.6
click at [150, 286] on div "How do you want to provide the new value? Per URL Enter a specific value for ea…" at bounding box center [175, 249] width 180 height 167
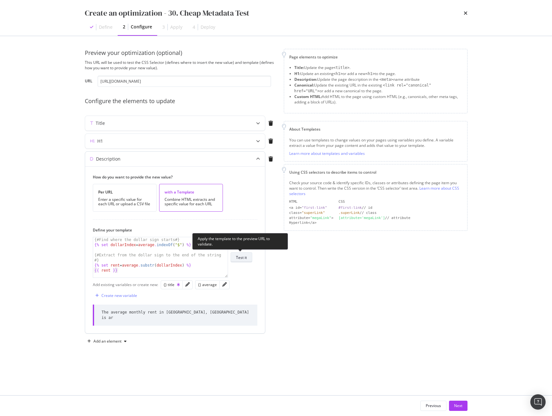
click at [251, 259] on button "Test it" at bounding box center [242, 257] width 22 height 10
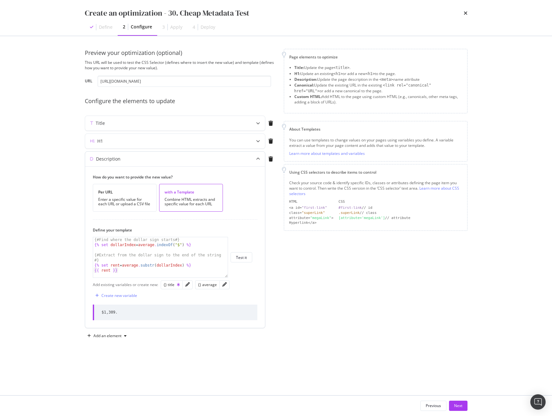
type textarea "{% set rent = average.substr(dollarIndex) %}"
click at [198, 265] on div "{# Find where the dollar sign starts #} {% set dollarIndex = average . indexOf …" at bounding box center [160, 262] width 135 height 50
paste textarea "{% set rent = average.substr(dollarIndex).replace(".", "") %}"
click at [131, 259] on div "{# Extract from the dollar sign to the end of the string #} {% set rent = avera…" at bounding box center [158, 264] width 130 height 56
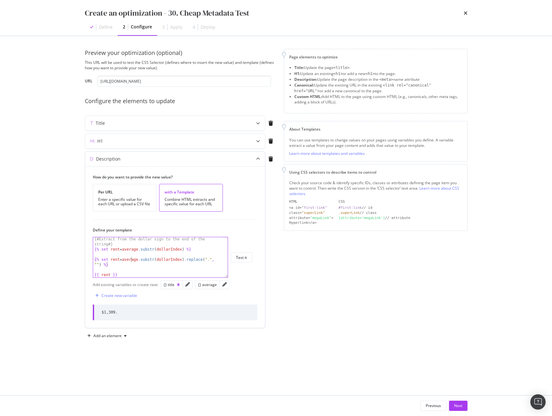
click at [131, 259] on div "{# Extract from the dollar sign to the end of the string #} {% set rent = avera…" at bounding box center [158, 264] width 130 height 56
click at [110, 265] on div "{# Extract from the dollar sign to the end of the string #} {% set rent = avera…" at bounding box center [158, 261] width 130 height 50
click at [102, 275] on div "{# Extract from the dollar sign to the end of the string #} {% set rent = avera…" at bounding box center [158, 264] width 130 height 56
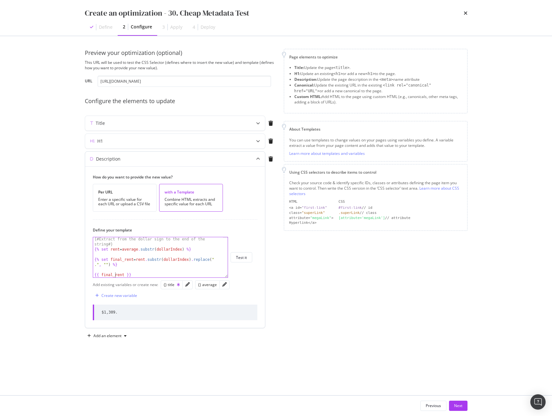
scroll to position [0, 2]
type textarea "{{ final_rent }}"
click at [248, 258] on button "Test it" at bounding box center [242, 257] width 22 height 10
click at [155, 256] on div "{# Extract from the dollar sign to the end of the string #} {% set rent = avera…" at bounding box center [158, 264] width 130 height 56
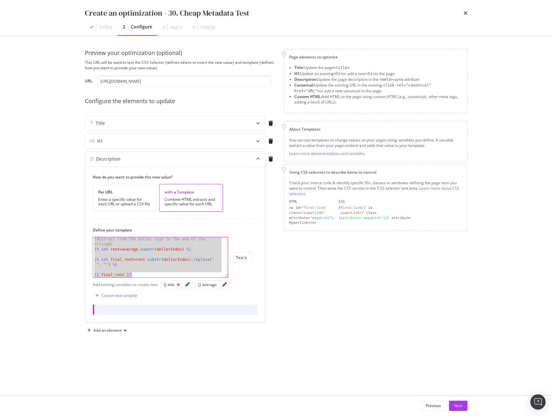
paste textarea "{{"
type textarea "{{ rent }}"
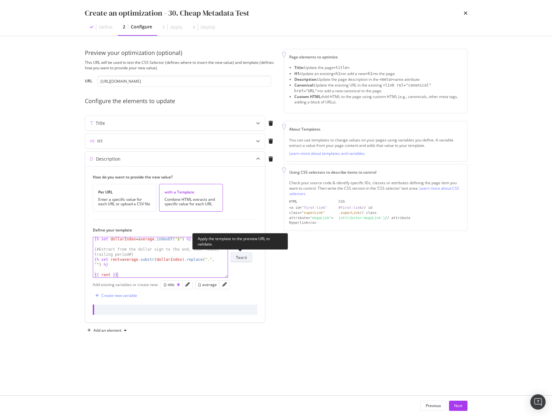
click at [241, 259] on div "Test it" at bounding box center [241, 257] width 11 height 5
click at [182, 124] on div "Title" at bounding box center [162, 123] width 155 height 6
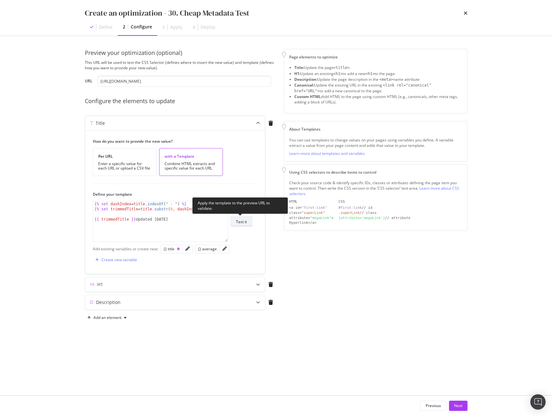
click at [241, 218] on div "Test it" at bounding box center [241, 221] width 11 height 9
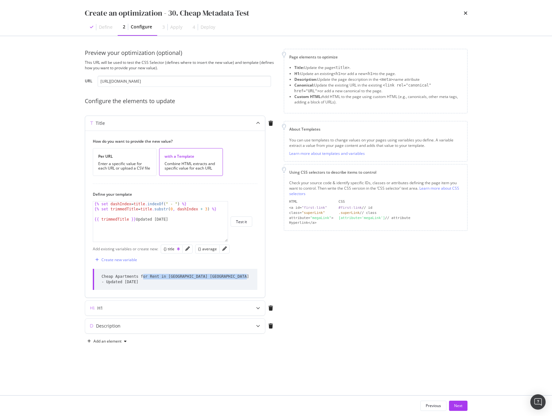
drag, startPoint x: 244, startPoint y: 277, endPoint x: 132, endPoint y: 278, distance: 112.0
click at [132, 278] on div "Cheap Apartments for Rent in Jacksonville FL - Updated Today" at bounding box center [175, 279] width 165 height 21
click at [133, 278] on div "Cheap Apartments for Rent in Jacksonville FL - Updated Today" at bounding box center [176, 279] width 148 height 11
drag, startPoint x: 203, startPoint y: 277, endPoint x: 100, endPoint y: 275, distance: 103.4
click at [100, 275] on div "Cheap Apartments for Rent in Jacksonville FL - Updated Today" at bounding box center [175, 279] width 165 height 21
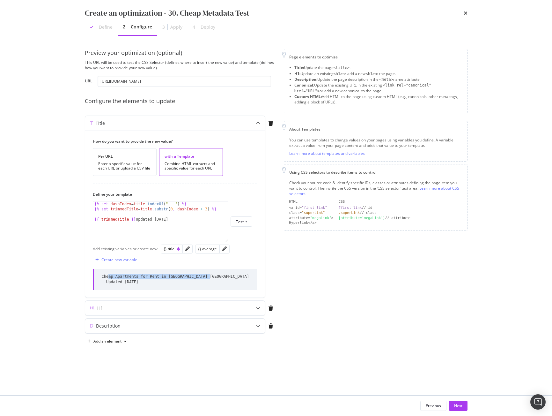
copy div "Cheap Apartments for Rent in Jacksonville FL"
click at [177, 324] on div "Description" at bounding box center [175, 326] width 180 height 15
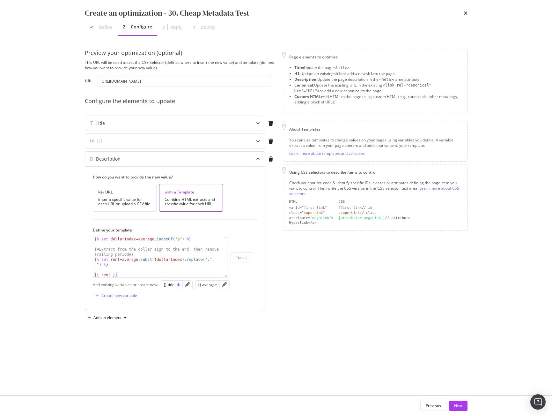
type textarea "{{ rent }}"
click at [149, 273] on div "{% set dollarIndex = average . indexOf ( "$" ) %} {# Extract from the dollar si…" at bounding box center [158, 261] width 130 height 50
paste textarea "State: {{ state }}"
drag, startPoint x: 125, startPoint y: 255, endPoint x: 80, endPoint y: 255, distance: 45.3
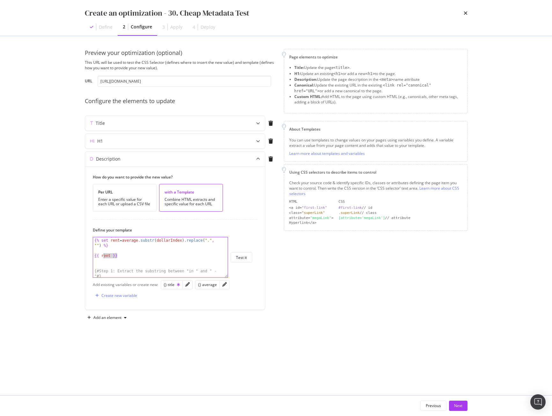
click at [80, 255] on div "Preview your optimization (optional) This URL will be used to test the CSS Sele…" at bounding box center [276, 215] width 409 height 359
type textarea "{{ rent }}"
type textarea "{% set rent = average.substr(dollarIndex).replace(".", "") %}"
click at [117, 264] on div "{# Step 2: Separate the last word as state, the rest as city #} {% set lastSpac…" at bounding box center [158, 264] width 130 height 56
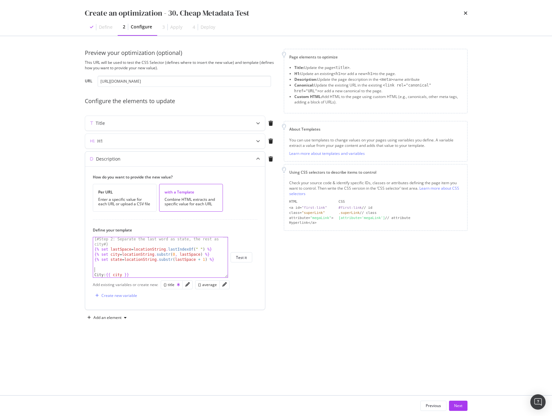
paste textarea "{{ rent }}"
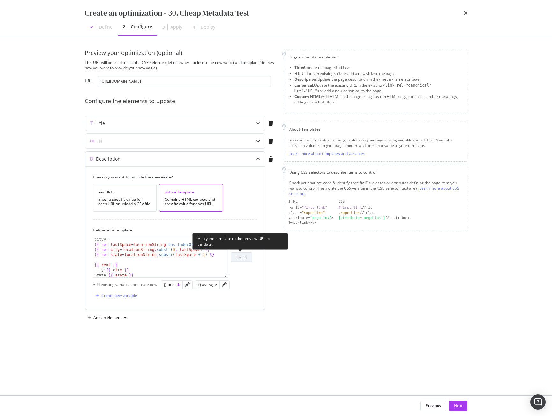
click at [244, 260] on div "Test it" at bounding box center [241, 257] width 11 height 5
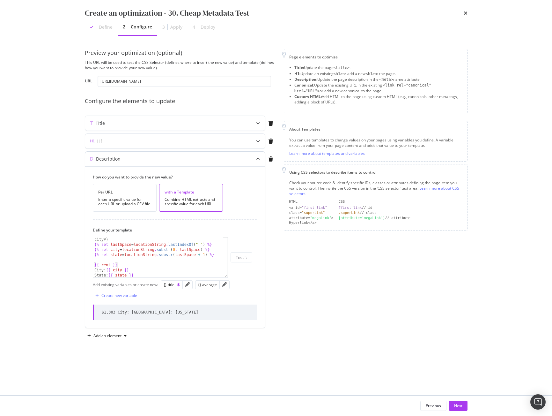
type textarea "State: {{ state }}"
click at [143, 274] on div "{# Step 2: Separate the last word as state, the rest as city #} {% set lastSpac…" at bounding box center [158, 260] width 130 height 56
click at [131, 262] on div "{# Step 2: Separate the last word as state, the rest as city #} {% set lastSpac…" at bounding box center [158, 259] width 130 height 56
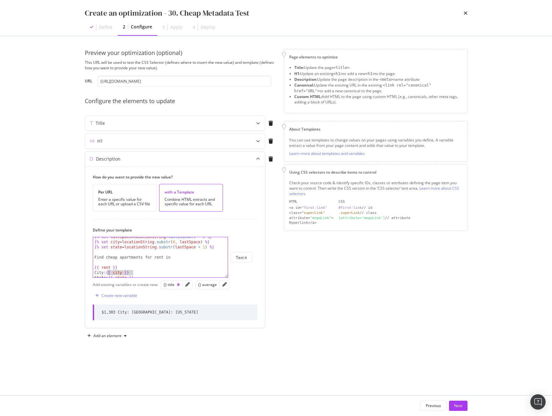
drag, startPoint x: 132, startPoint y: 273, endPoint x: 109, endPoint y: 272, distance: 24.0
click at [109, 272] on div "{% set lastSpace = locationString . lastIndexOf ( " " ) %} {% set city = locati…" at bounding box center [158, 259] width 130 height 50
click at [179, 259] on div "{% set lastSpace = locationString . lastIndexOf ( " " ) %} {% set city = locati…" at bounding box center [158, 259] width 130 height 50
paste textarea "{{ city }}"
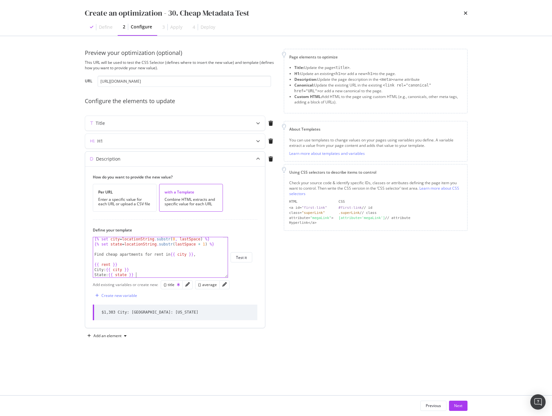
scroll to position [98, 0]
drag, startPoint x: 138, startPoint y: 275, endPoint x: 111, endPoint y: 275, distance: 26.5
click at [111, 275] on div "{% set city = locationString . substr ( 0 , lastSpace ) %} {% set state = locat…" at bounding box center [158, 261] width 130 height 50
click at [207, 256] on div "{% set city = locationString . substr ( 0 , lastSpace ) %} {% set state = locat…" at bounding box center [158, 261] width 130 height 50
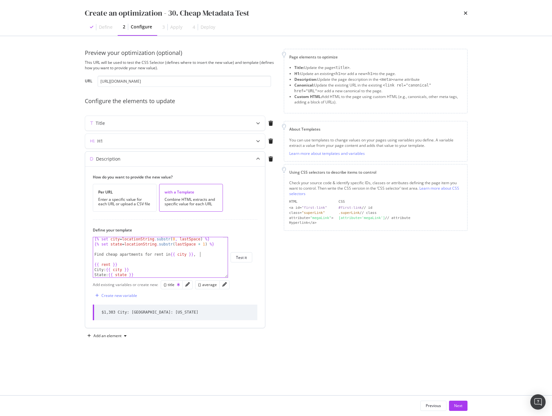
paste textarea "{{ state }}"
drag, startPoint x: 117, startPoint y: 269, endPoint x: 95, endPoint y: 270, distance: 22.4
click at [95, 270] on div "{% set city = locationString . substr ( 0 , lastSpace ) %} {% set state = locat…" at bounding box center [158, 261] width 130 height 50
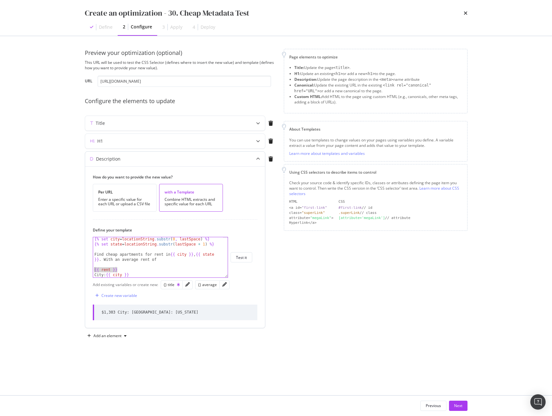
click at [172, 260] on div "{% set city = locationString . substr ( 0 , lastSpace ) %} {% set state = locat…" at bounding box center [158, 261] width 130 height 50
paste textarea "{{ rent }}"
drag, startPoint x: 219, startPoint y: 259, endPoint x: 103, endPoint y: 261, distance: 116.2
click at [103, 261] on div "{% set city = locationString . substr ( 0 , lastSpace ) %} {% set state = locat…" at bounding box center [158, 261] width 130 height 50
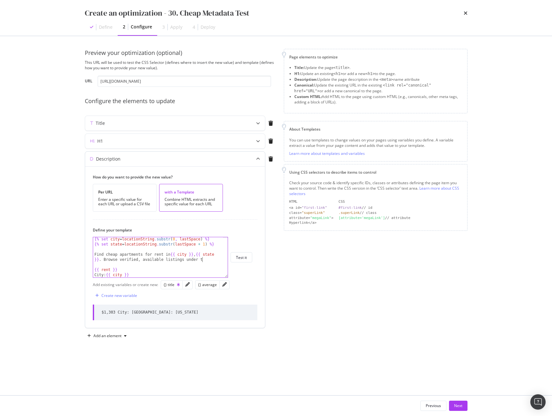
scroll to position [0, 19]
drag, startPoint x: 195, startPoint y: 253, endPoint x: 172, endPoint y: 254, distance: 23.0
click at [172, 254] on div "{% set city = locationString . substr ( 0 , lastSpace ) %} {% set state = locat…" at bounding box center [158, 261] width 130 height 50
click at [218, 259] on div "{% set city = locationString . substr ( 0 , lastSpace ) %} {% set state = locat…" at bounding box center [158, 261] width 130 height 50
paste textarea "{{ city }}"
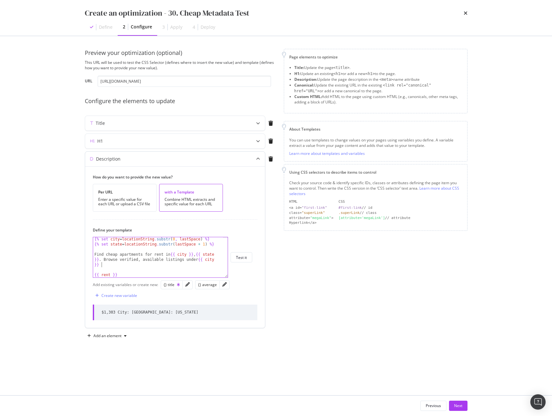
scroll to position [0, 21]
click at [127, 258] on div "{% set city = locationString . substr ( 0 , lastSpace ) %} {% set state = locat…" at bounding box center [158, 261] width 130 height 50
drag, startPoint x: 118, startPoint y: 265, endPoint x: 118, endPoint y: 261, distance: 3.6
click at [118, 261] on div "{% set city = locationString . substr ( 0 , lastSpace ) %} {% set state = locat…" at bounding box center [158, 261] width 130 height 50
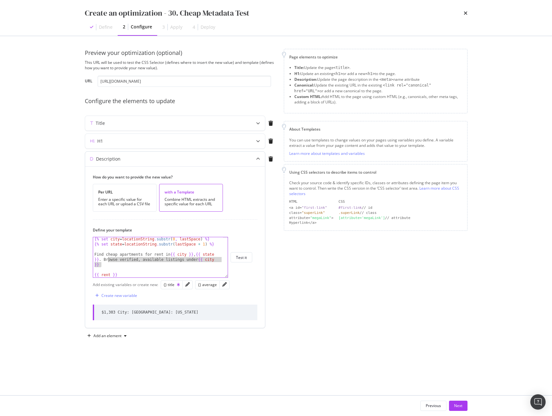
drag, startPoint x: 110, startPoint y: 264, endPoint x: 107, endPoint y: 261, distance: 3.6
click at [107, 261] on div "{% set city = locationString . substr ( 0 , lastSpace ) %} {% set state = locat…" at bounding box center [158, 261] width 130 height 50
click at [106, 261] on div "{% set city = locationString . substr ( 0 , lastSpace ) %} {% set state = locat…" at bounding box center [158, 261] width 130 height 50
drag, startPoint x: 104, startPoint y: 259, endPoint x: 107, endPoint y: 265, distance: 5.9
click at [107, 265] on div "{% set city = locationString . substr ( 0 , lastSpace ) %} {% set state = locat…" at bounding box center [158, 261] width 130 height 50
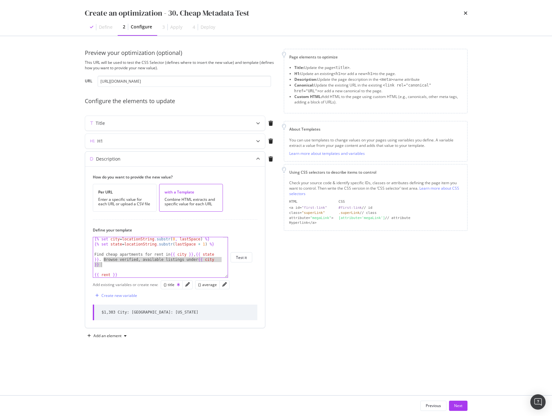
click at [125, 256] on div "{% set city = locationString . substr ( 0 , lastSpace ) %} {% set state = locat…" at bounding box center [158, 261] width 130 height 50
click at [119, 259] on div "{% set city = locationString . substr ( 0 , lastSpace ) %} {% set state = locat…" at bounding box center [158, 261] width 130 height 50
click at [129, 267] on div "{% set city = locationString . substr ( 0 , lastSpace ) %} {% set state = locat…" at bounding box center [158, 261] width 130 height 50
drag, startPoint x: 106, startPoint y: 265, endPoint x: 103, endPoint y: 260, distance: 5.3
click at [103, 260] on div "{% set city = locationString . substr ( 0 , lastSpace ) %} {% set state = locat…" at bounding box center [158, 261] width 130 height 50
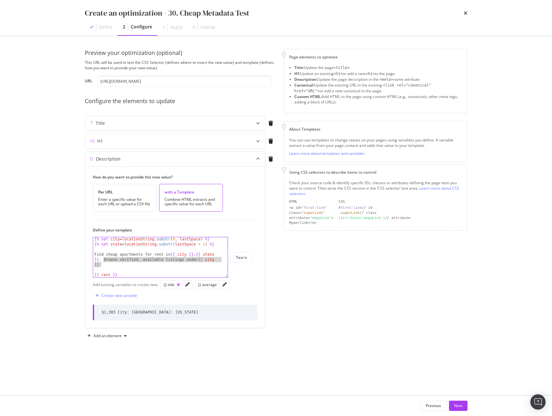
click at [112, 263] on div "{% set city = locationString . substr ( 0 , lastSpace ) %} {% set state = locat…" at bounding box center [158, 261] width 130 height 50
drag, startPoint x: 102, startPoint y: 262, endPoint x: 99, endPoint y: 260, distance: 3.7
click at [99, 260] on div "{% set city = locationString . substr ( 0 , lastSpace ) %} {% set state = locat…" at bounding box center [158, 261] width 130 height 50
click at [106, 254] on div "{% set city = locationString . substr ( 0 , lastSpace ) %} {% set state = locat…" at bounding box center [158, 261] width 130 height 50
click at [99, 259] on div "{% set city = locationString . substr ( 0 , lastSpace ) %} {% set state = locat…" at bounding box center [158, 261] width 130 height 50
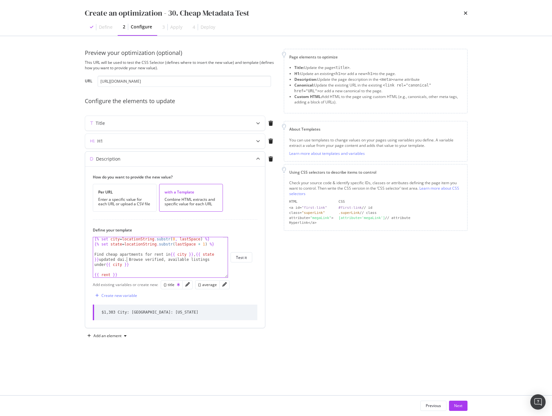
scroll to position [0, 14]
drag, startPoint x: 140, startPoint y: 265, endPoint x: 136, endPoint y: 260, distance: 6.1
click at [136, 260] on div "{% set city = locationString . substr ( 0 , lastSpace ) %} {% set state = locat…" at bounding box center [158, 261] width 130 height 50
drag, startPoint x: 126, startPoint y: 268, endPoint x: 109, endPoint y: 268, distance: 16.9
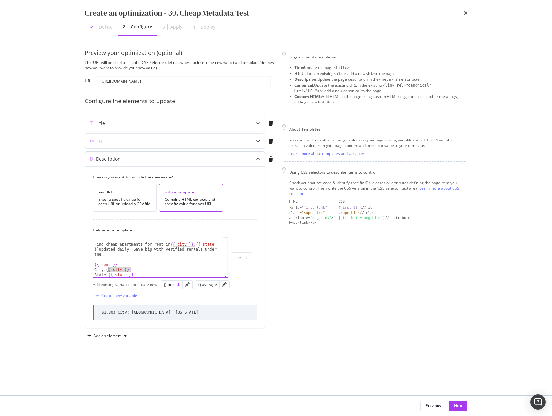
click at [109, 268] on div "Find cheap apartments for rent in {{ city }} , {{ state }} updated daily. Save …" at bounding box center [158, 261] width 130 height 50
click at [112, 256] on div "Find cheap apartments for rent in {{ city }} , {{ state }} updated daily. Save …" at bounding box center [158, 261] width 130 height 50
paste textarea "{{ city }}"
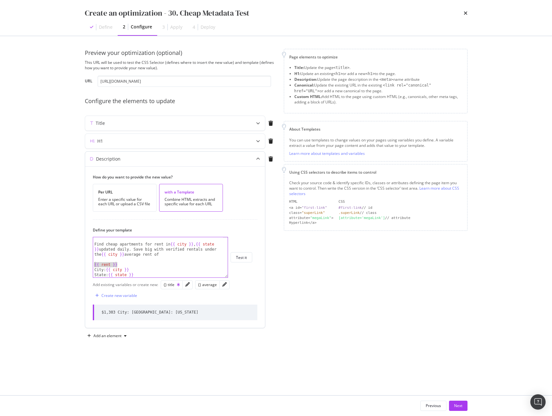
drag, startPoint x: 120, startPoint y: 264, endPoint x: 90, endPoint y: 263, distance: 29.4
click at [90, 263] on div "How do you want to provide the new value? Per URL Enter a specific value for ea…" at bounding box center [175, 246] width 180 height 161
click at [177, 256] on div "Find cheap apartments for rent in {{ city }} , {{ state }} updated daily. Save …" at bounding box center [158, 261] width 130 height 50
paste textarea "{{ rent }}"
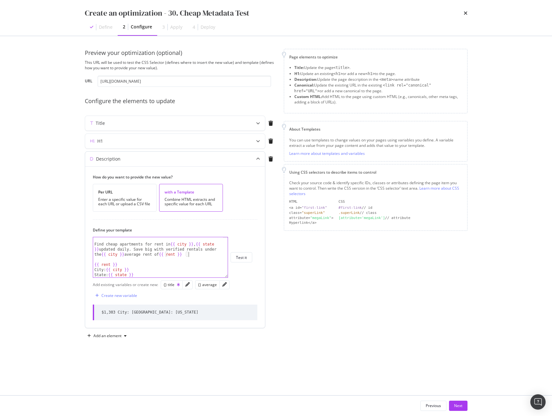
scroll to position [0, 29]
drag, startPoint x: 195, startPoint y: 256, endPoint x: 204, endPoint y: 284, distance: 29.9
click at [204, 284] on div "How do you want to provide the new value? Per URL Enter a specific value for ea…" at bounding box center [175, 246] width 180 height 161
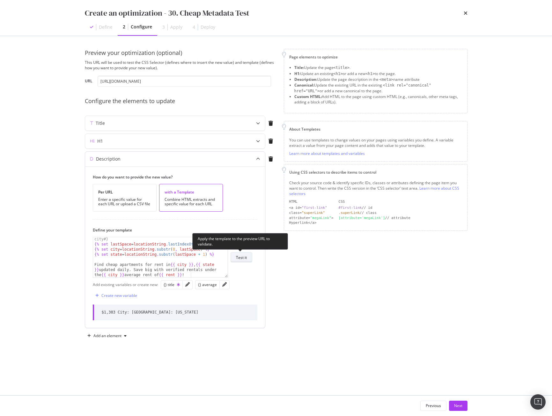
click at [243, 258] on div "Test it" at bounding box center [241, 257] width 11 height 5
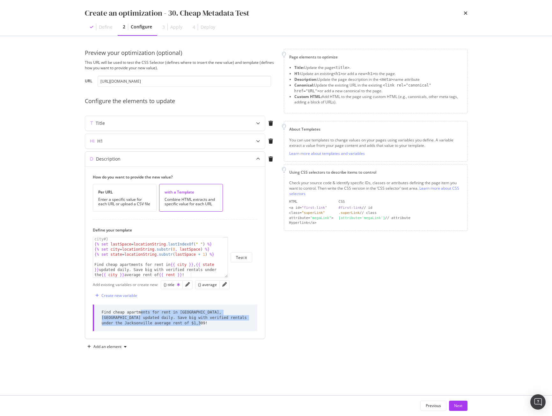
drag, startPoint x: 158, startPoint y: 321, endPoint x: 96, endPoint y: 309, distance: 62.5
click at [96, 309] on div "Find cheap apartments for rent in Jacksonville, FL updated daily. Save big with…" at bounding box center [175, 317] width 165 height 26
copy div "Find cheap apartments for rent in Jacksonville, FL updated daily. Save big with…"
click at [154, 316] on div "Find cheap apartments for rent in Jacksonville, FL updated daily. Save big with…" at bounding box center [176, 318] width 148 height 16
click at [151, 317] on div "Find cheap apartments for rent in Jacksonville, FL updated daily. Save big with…" at bounding box center [176, 318] width 148 height 16
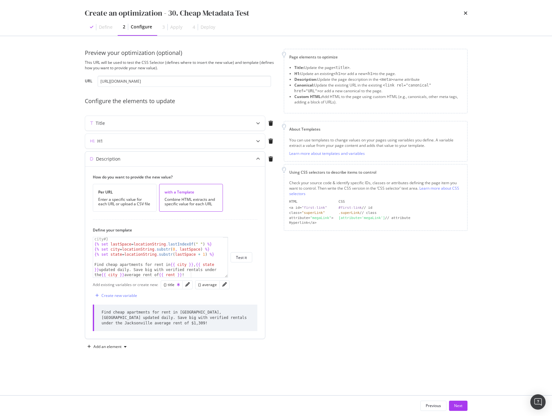
click at [169, 269] on div "{# Step 2: Separate the last word as state, the rest as city #} {% set lastSpac…" at bounding box center [158, 264] width 130 height 66
type textarea "Find cheap apartments for rent in {{ city }}, {{ state }} updated daily. Save b…"
click at [243, 256] on div "Test it" at bounding box center [241, 257] width 11 height 5
click at [459, 407] on div "Next" at bounding box center [458, 405] width 8 height 5
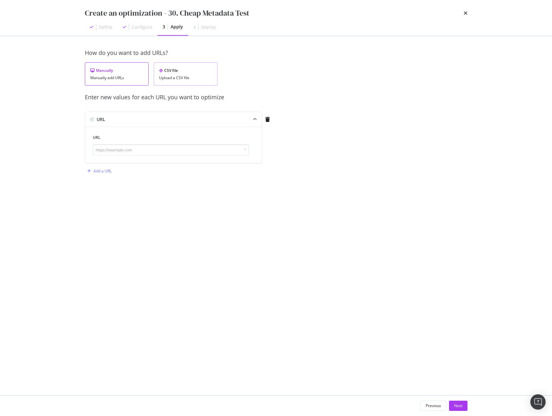
click at [185, 76] on div "Upload a CSV file" at bounding box center [185, 78] width 53 height 4
click at [193, 107] on div "Download" at bounding box center [195, 106] width 18 height 5
click at [115, 121] on div "Upload .CSV file" at bounding box center [108, 119] width 28 height 5
click at [460, 407] on div "Next" at bounding box center [458, 405] width 8 height 5
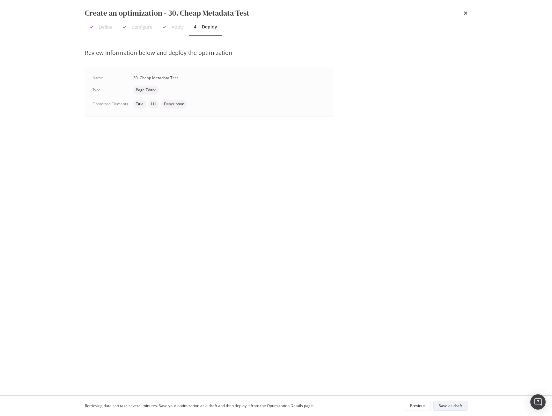
click at [450, 407] on div "Save as draft" at bounding box center [450, 405] width 23 height 5
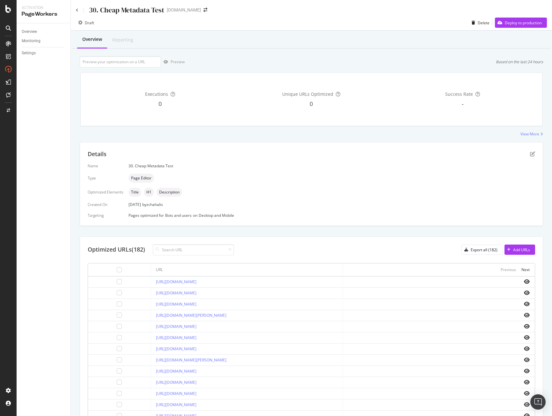
click at [378, 196] on div "Title H1 Description" at bounding box center [332, 192] width 407 height 9
click at [320, 48] on div "Overview Reporting" at bounding box center [311, 39] width 479 height 17
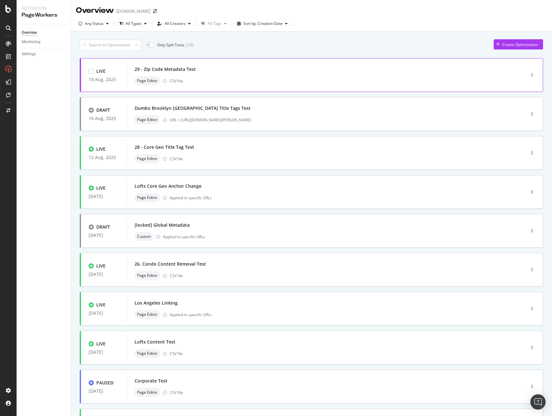
click at [206, 78] on div "Page Editor CSV file" at bounding box center [317, 80] width 364 height 9
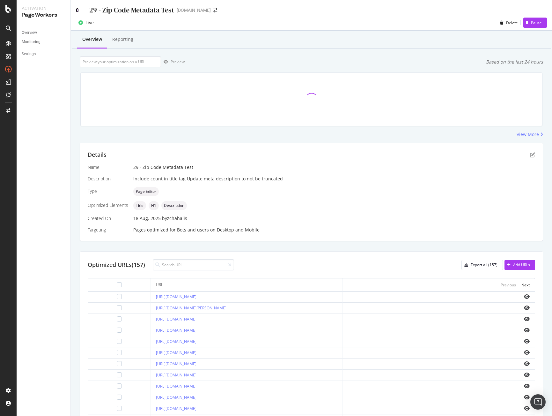
click at [77, 9] on icon at bounding box center [77, 10] width 3 height 4
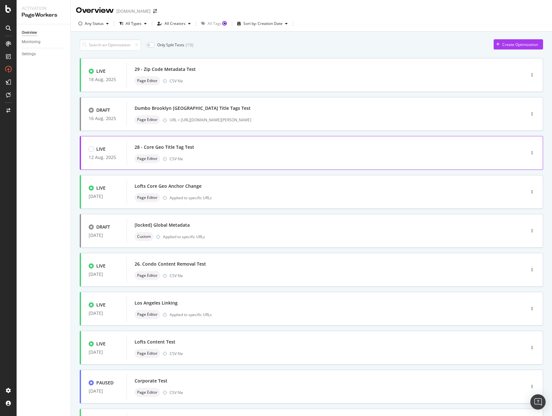
click at [216, 157] on div "Page Editor CSV file" at bounding box center [317, 158] width 364 height 9
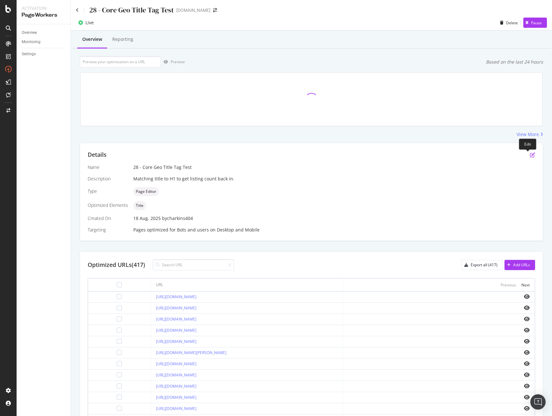
click at [530, 156] on icon "pen-to-square" at bounding box center [532, 154] width 5 height 5
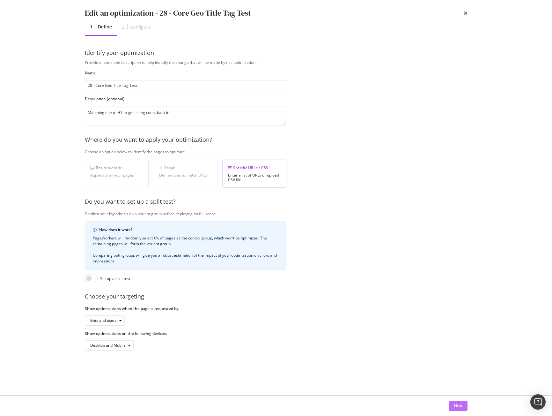
click at [458, 406] on div "Next" at bounding box center [458, 405] width 8 height 5
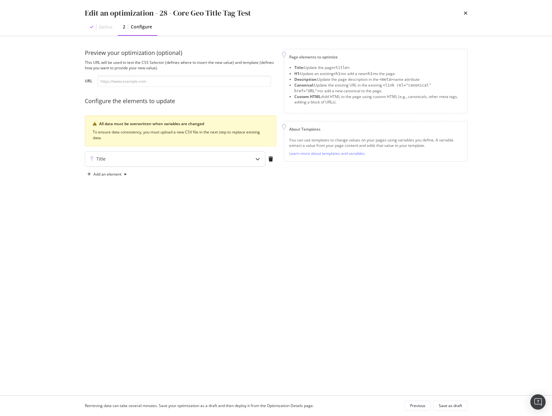
click at [166, 156] on div "Title" at bounding box center [162, 159] width 155 height 6
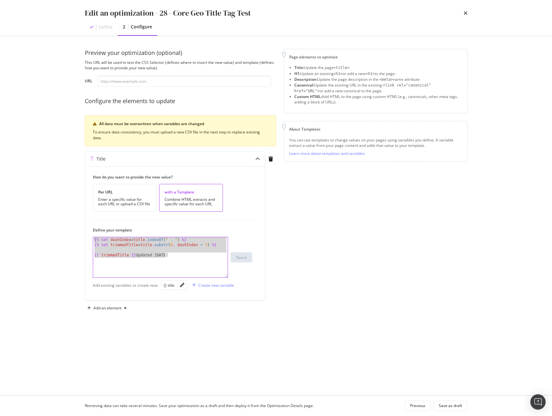
drag, startPoint x: 166, startPoint y: 256, endPoint x: 63, endPoint y: 233, distance: 105.4
click at [63, 233] on div "Edit an optimization - 28 - Core Geo Title Tag Test Define 2 Configure Preview …" at bounding box center [276, 208] width 552 height 416
type textarea "{% set dashIndex = title.indexOf(" - ") %} {% set trimmedTitle = title.substr(0…"
click at [466, 15] on icon "times" at bounding box center [466, 13] width 4 height 5
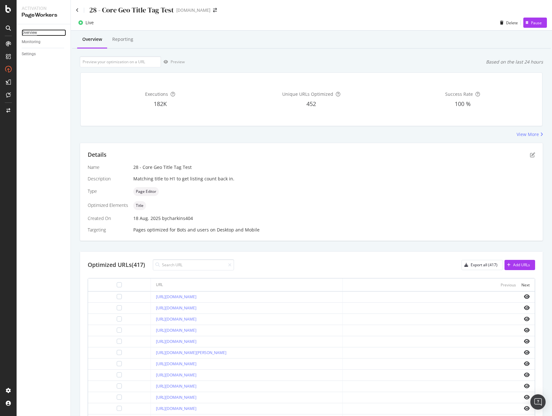
click at [29, 33] on div "Overview" at bounding box center [29, 32] width 15 height 7
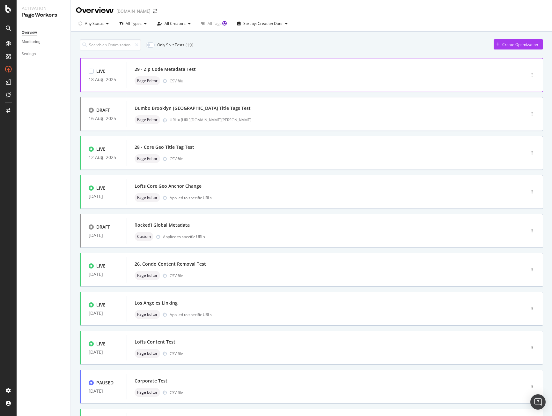
click at [199, 70] on div "29 - Zip Code Metadata Test" at bounding box center [317, 69] width 364 height 9
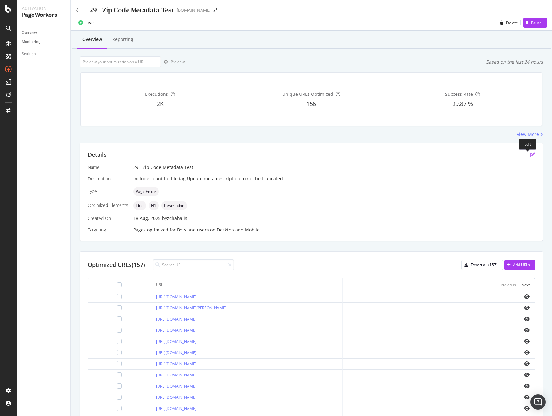
click at [530, 154] on icon "pen-to-square" at bounding box center [532, 154] width 5 height 5
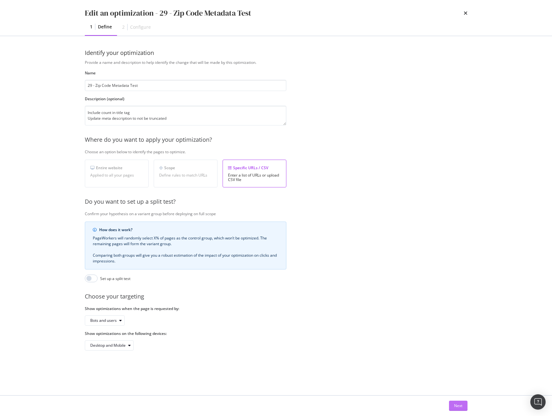
click at [460, 407] on div "Next" at bounding box center [458, 405] width 8 height 5
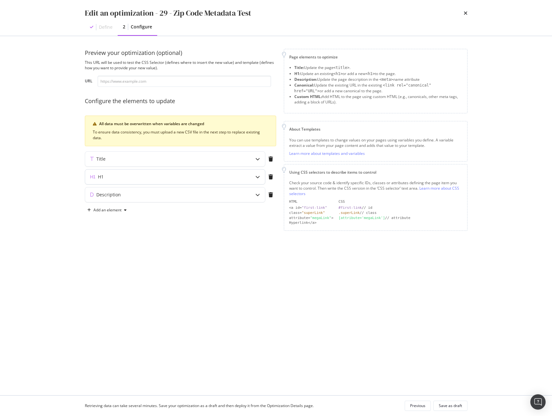
click at [154, 179] on div "H1" at bounding box center [162, 177] width 155 height 6
